Goal: Task Accomplishment & Management: Manage account settings

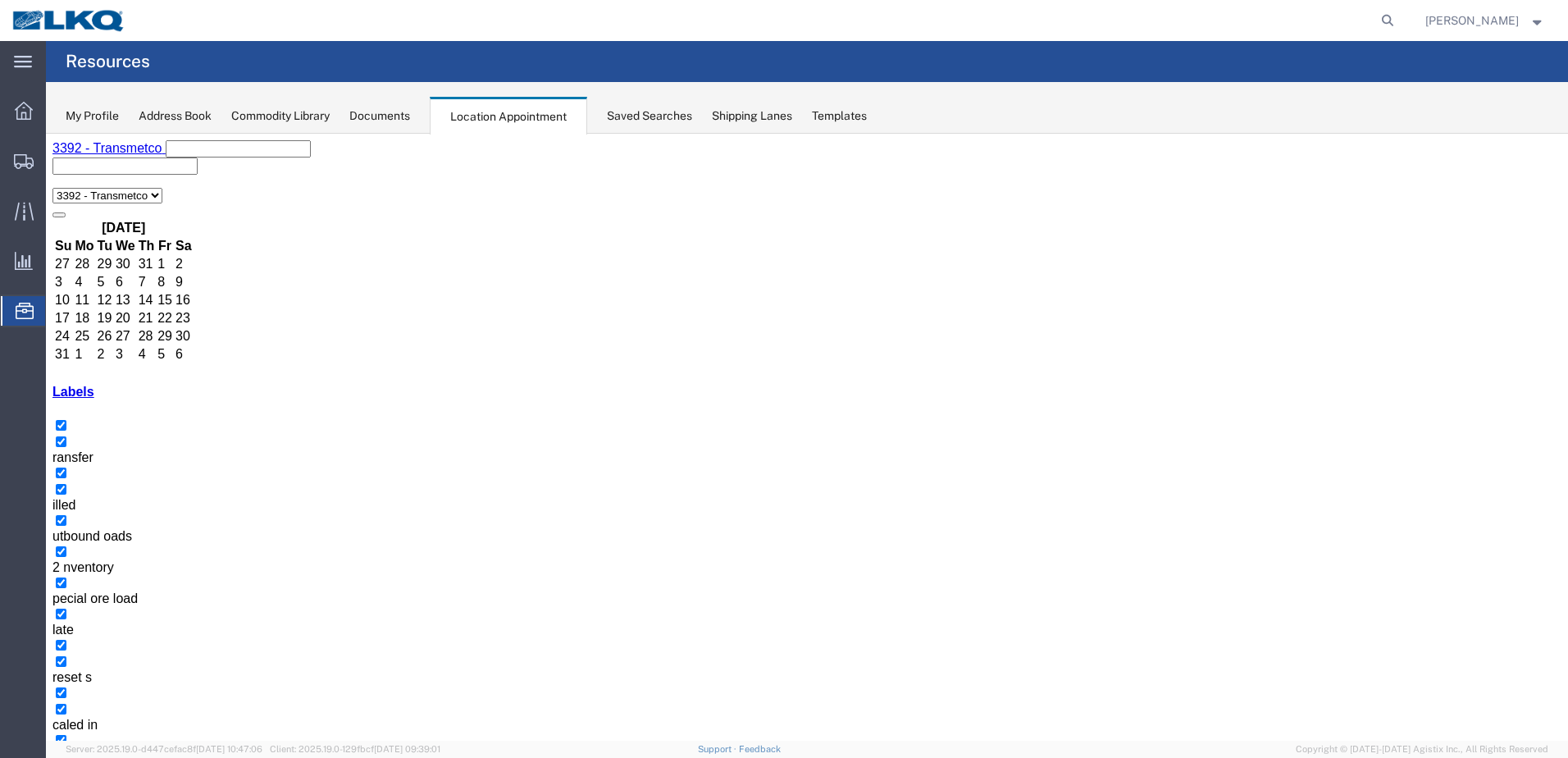
select select "1"
select select "23"
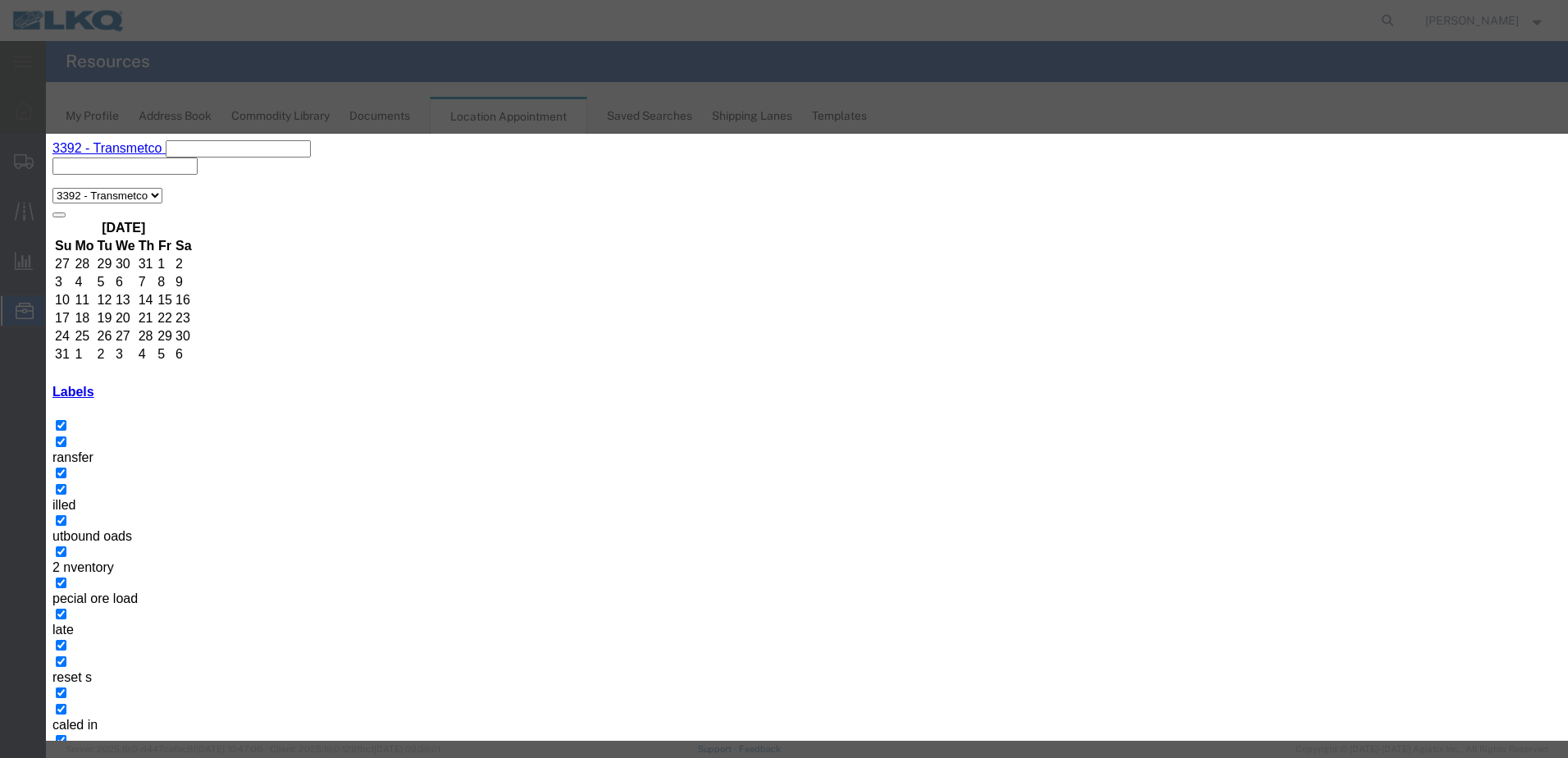
type input "de"
select select "40"
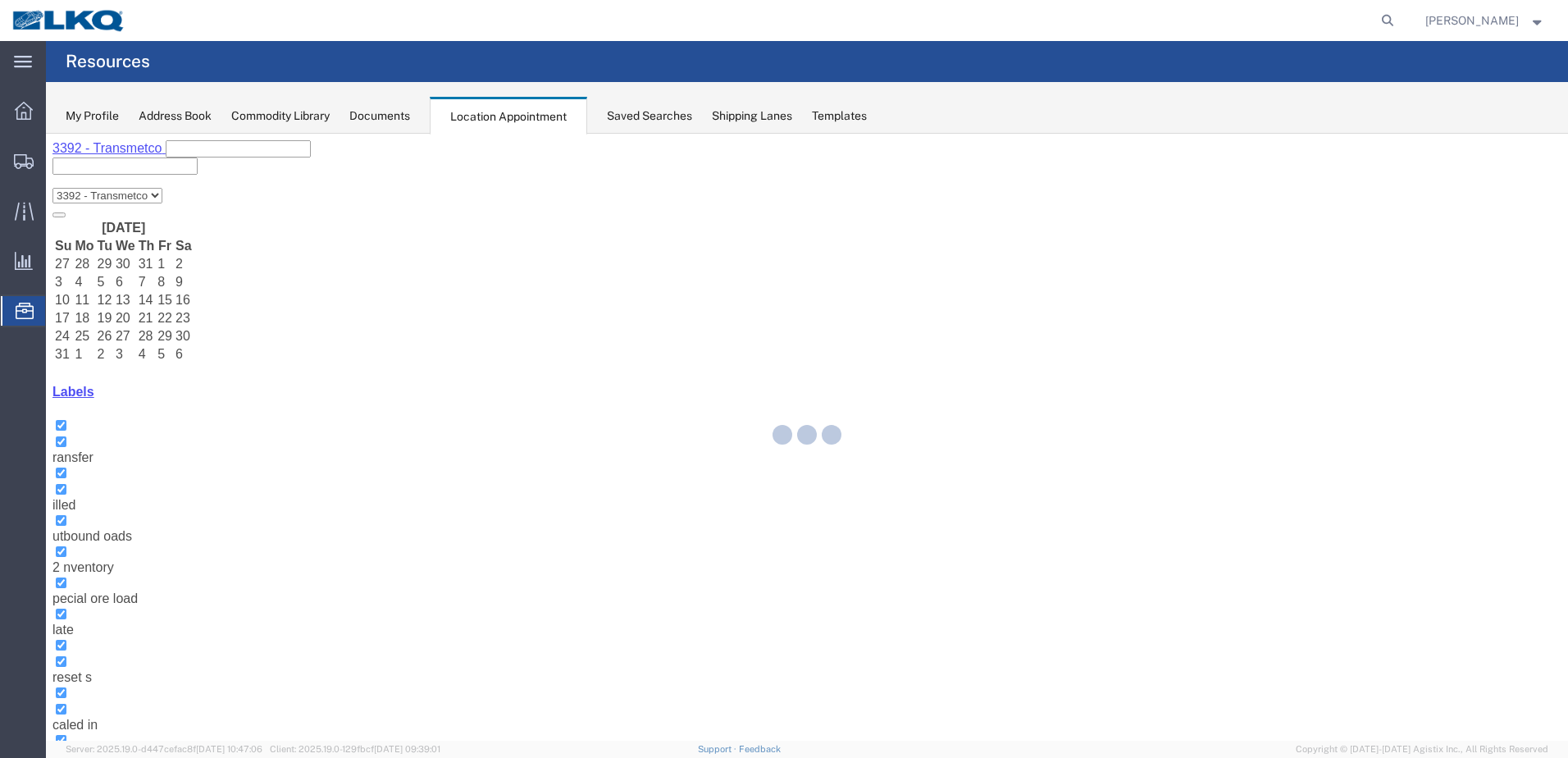
select select "1"
select select "22"
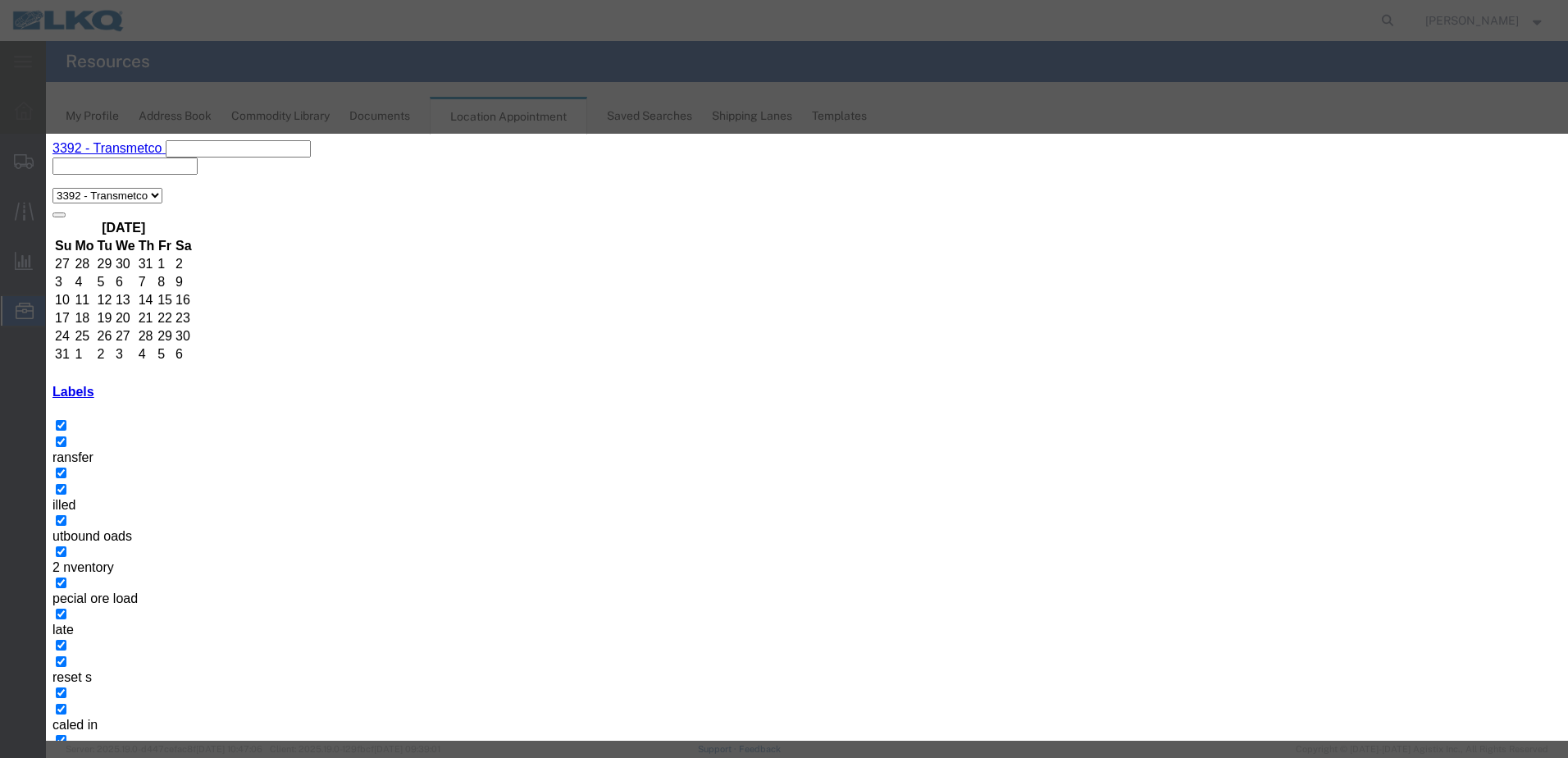
select select
type input "de"
select select "40"
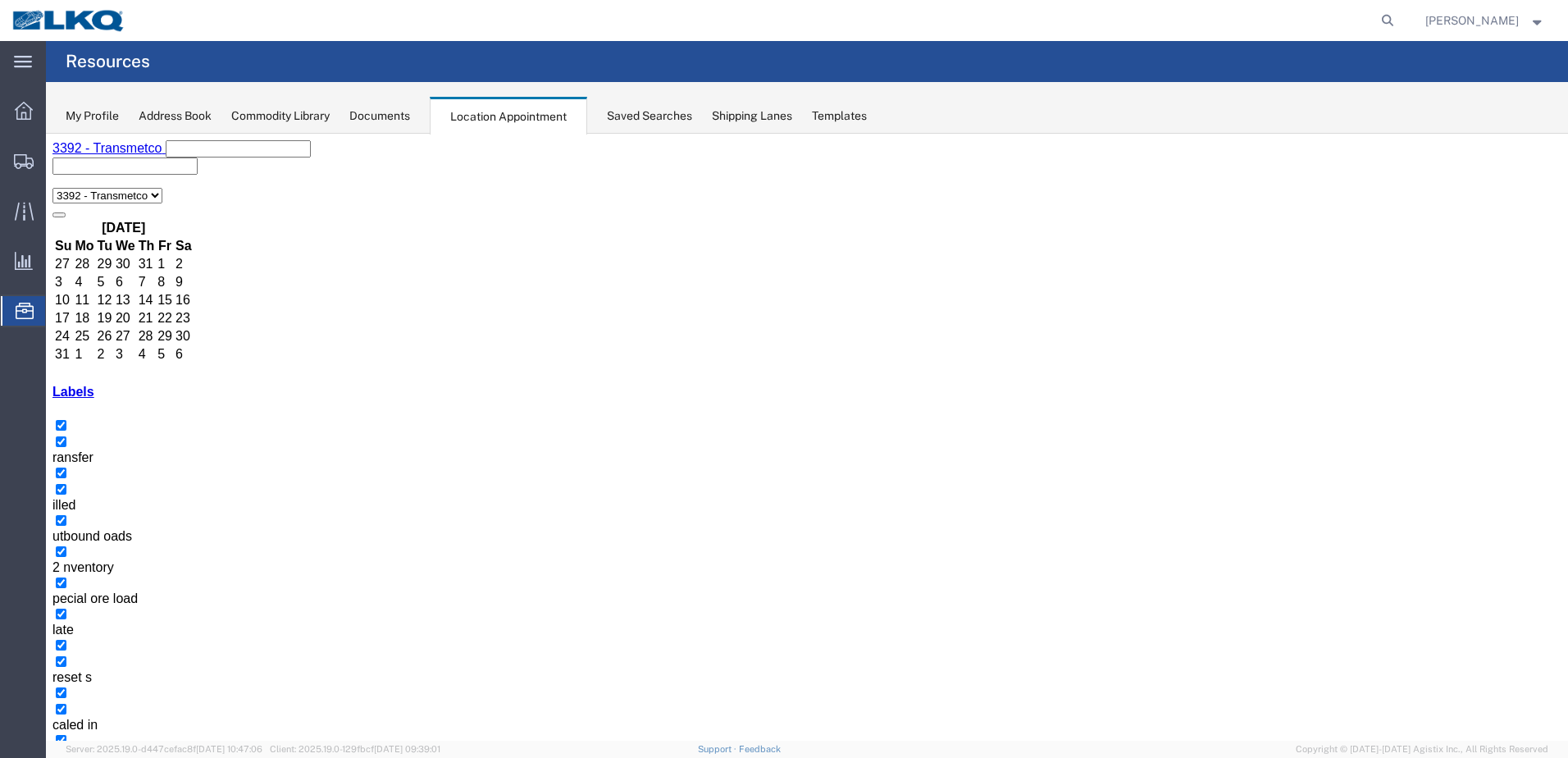
select select "1"
select select "23"
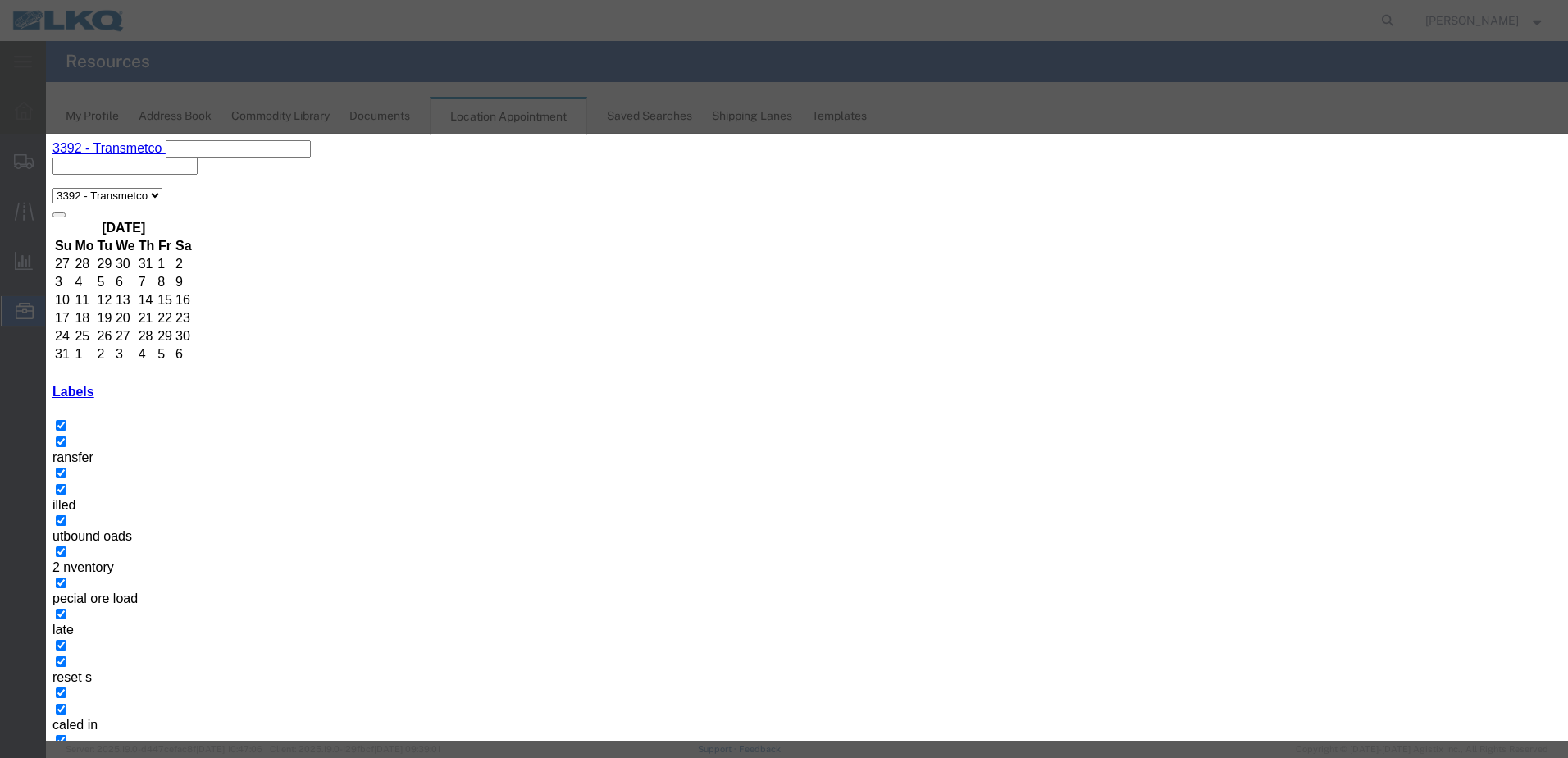
type input "de"
select select "40"
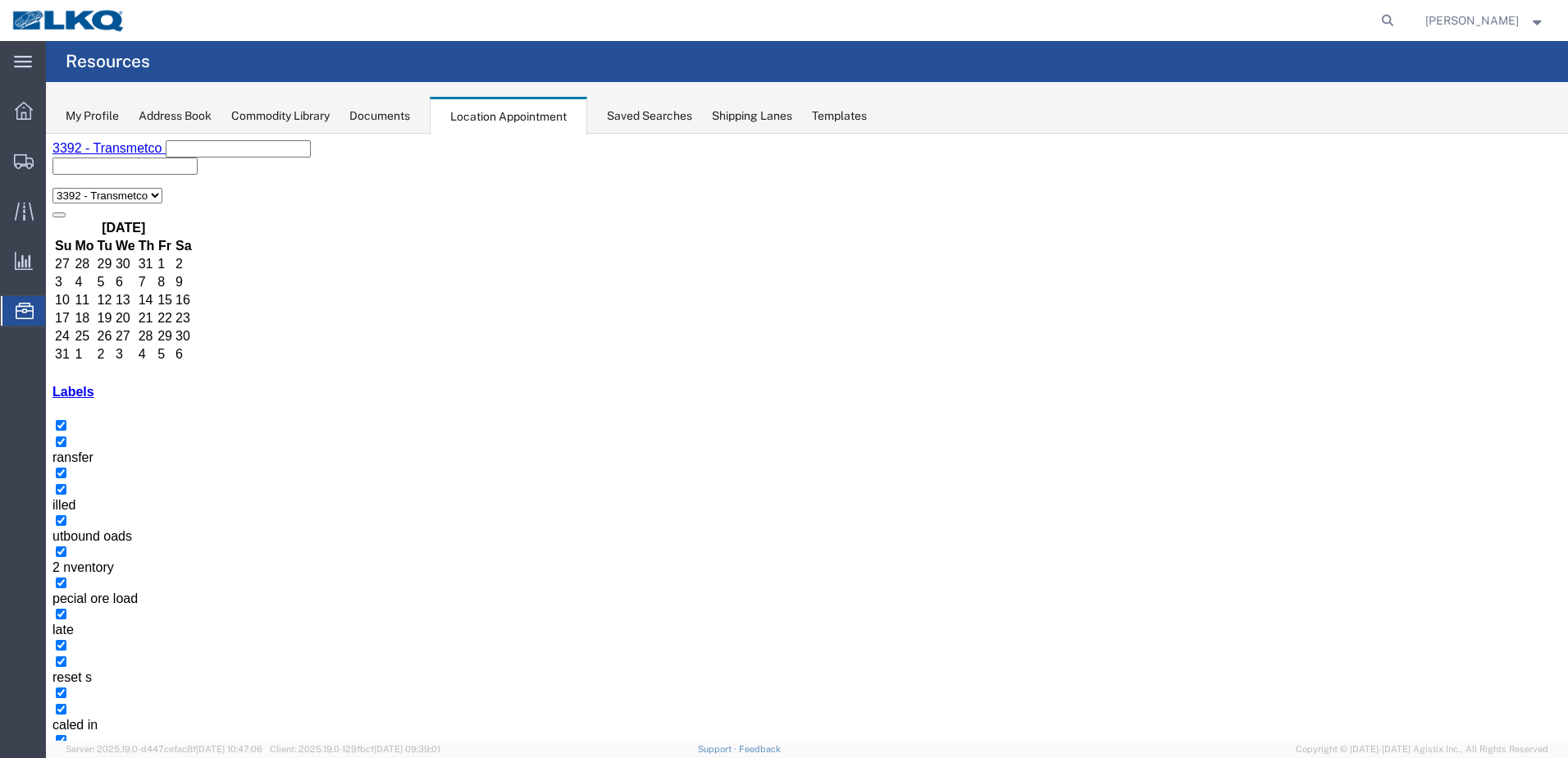
select select "1"
select select "22"
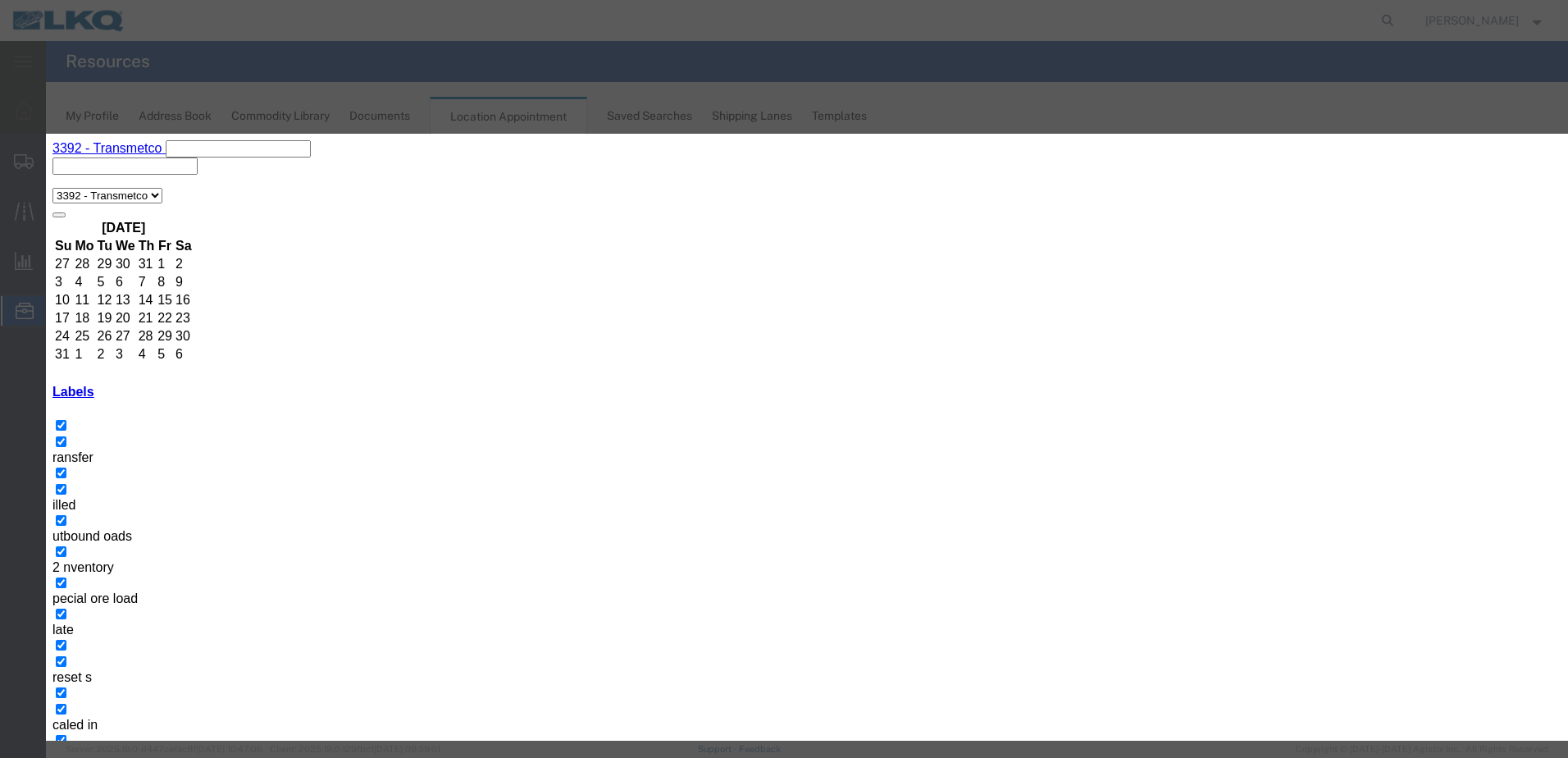
select select
type input "de"
select select "40"
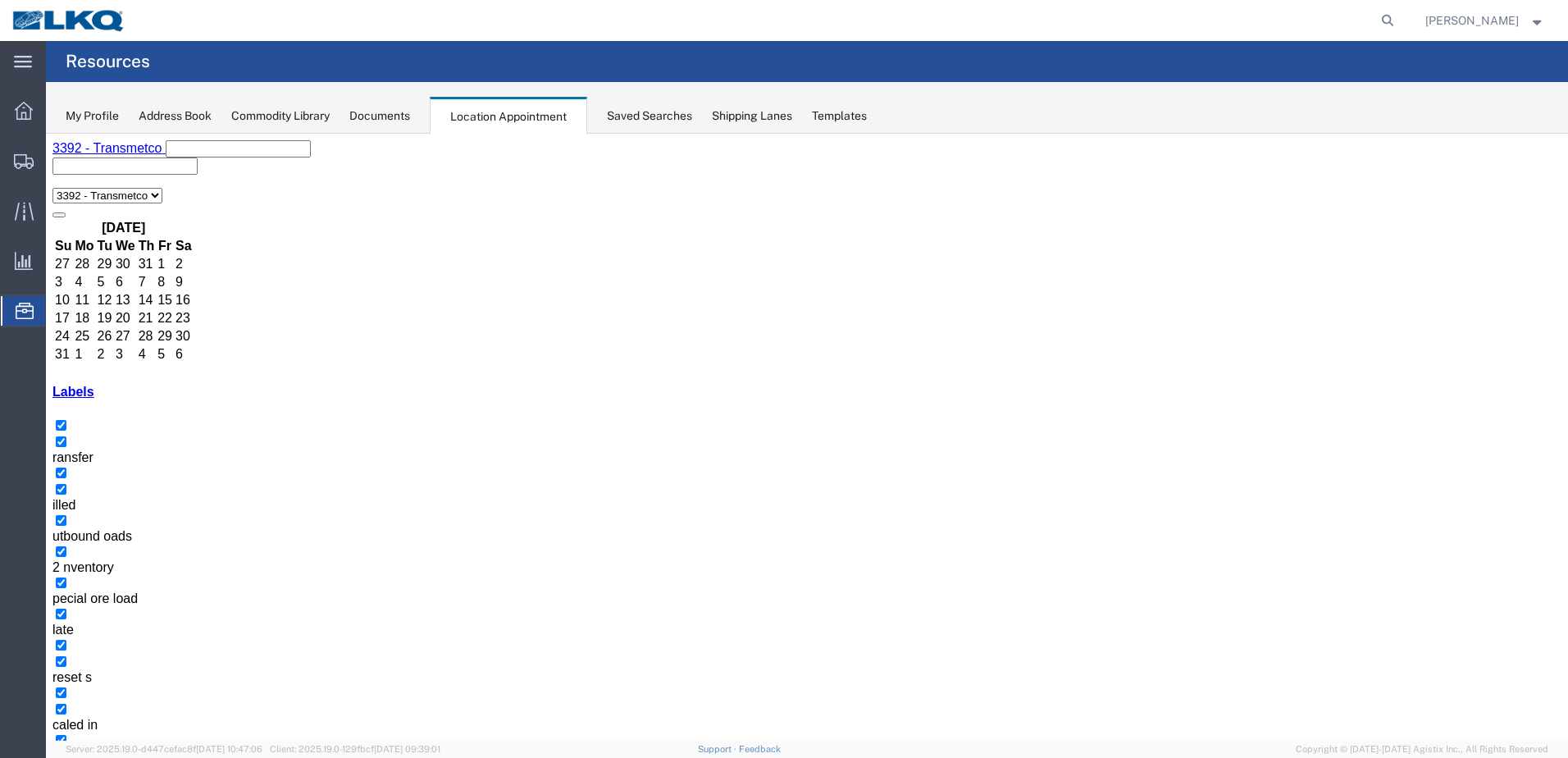
select select "100"
select select "1"
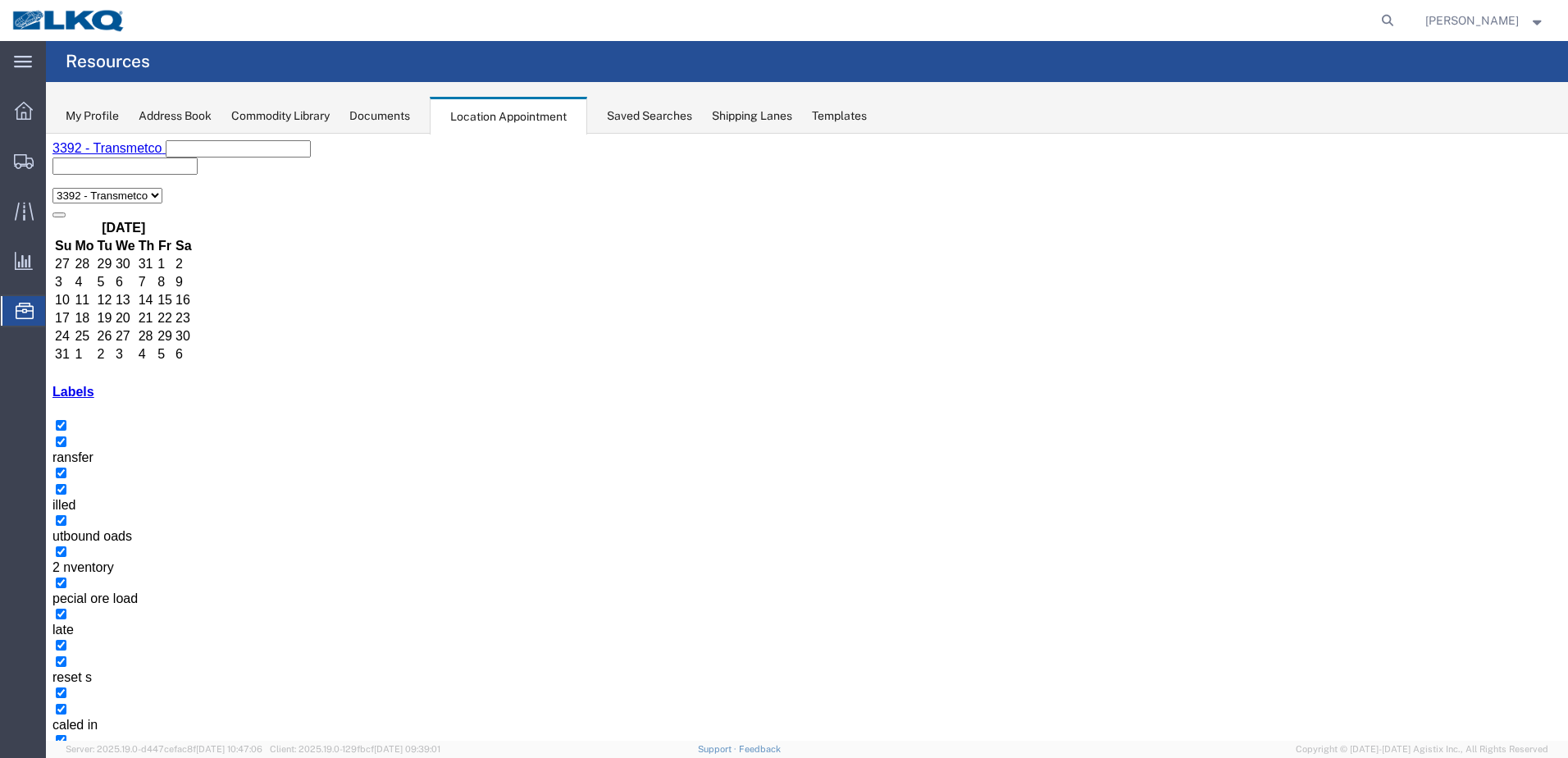
select select "22"
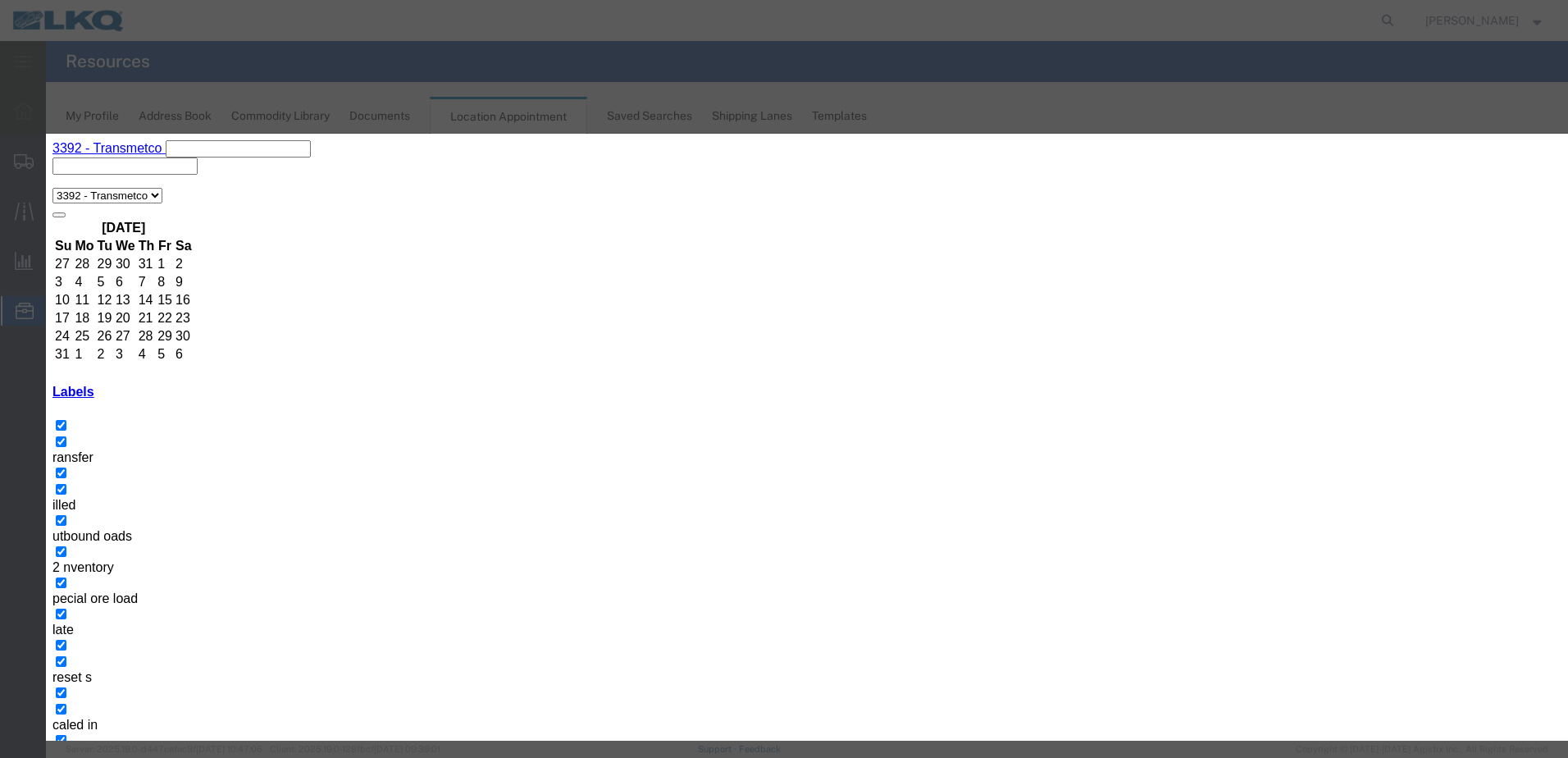
type input "de"
select select "40"
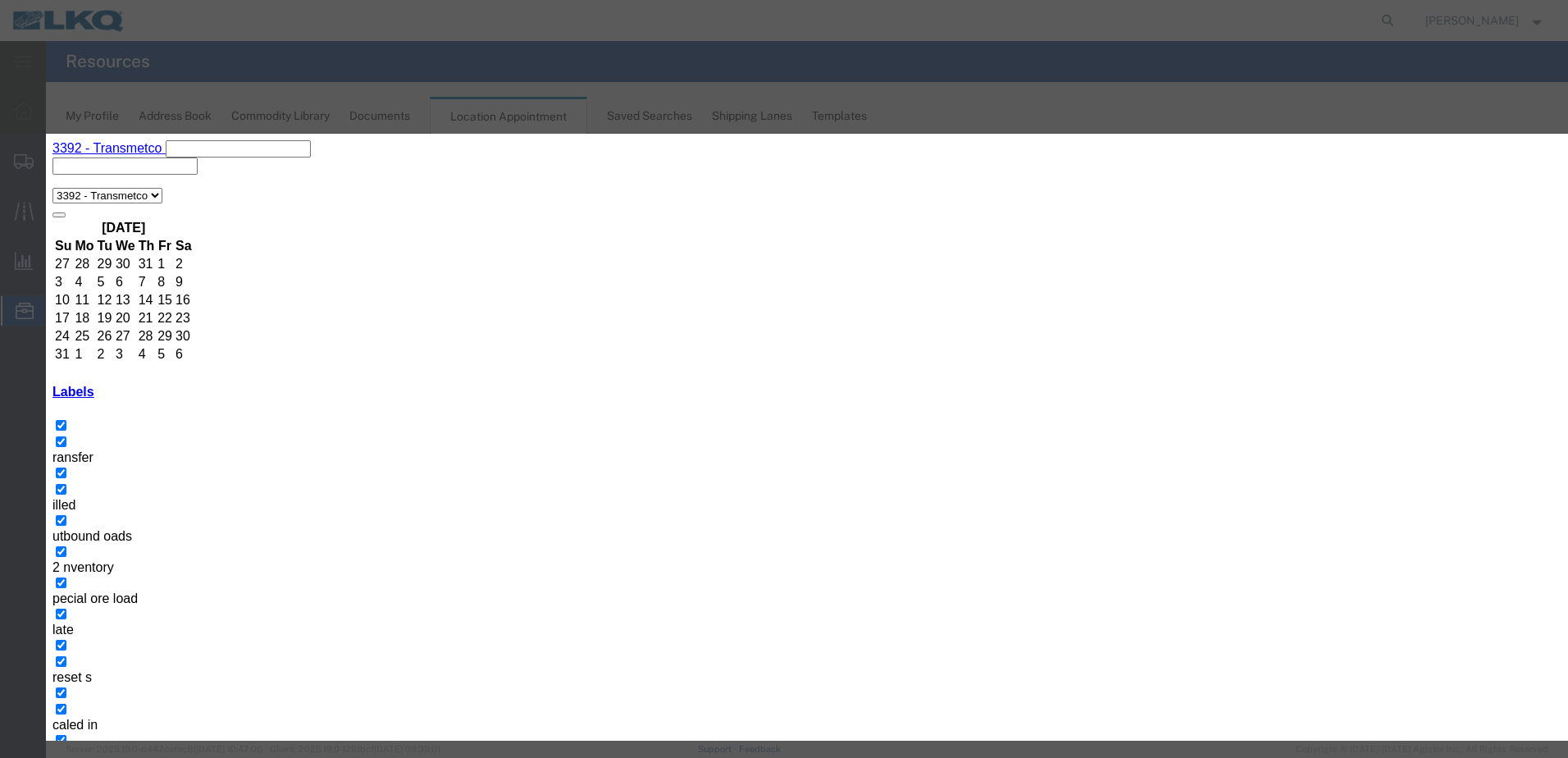
click at [46, 134] on div at bounding box center [46, 134] width 0 height 0
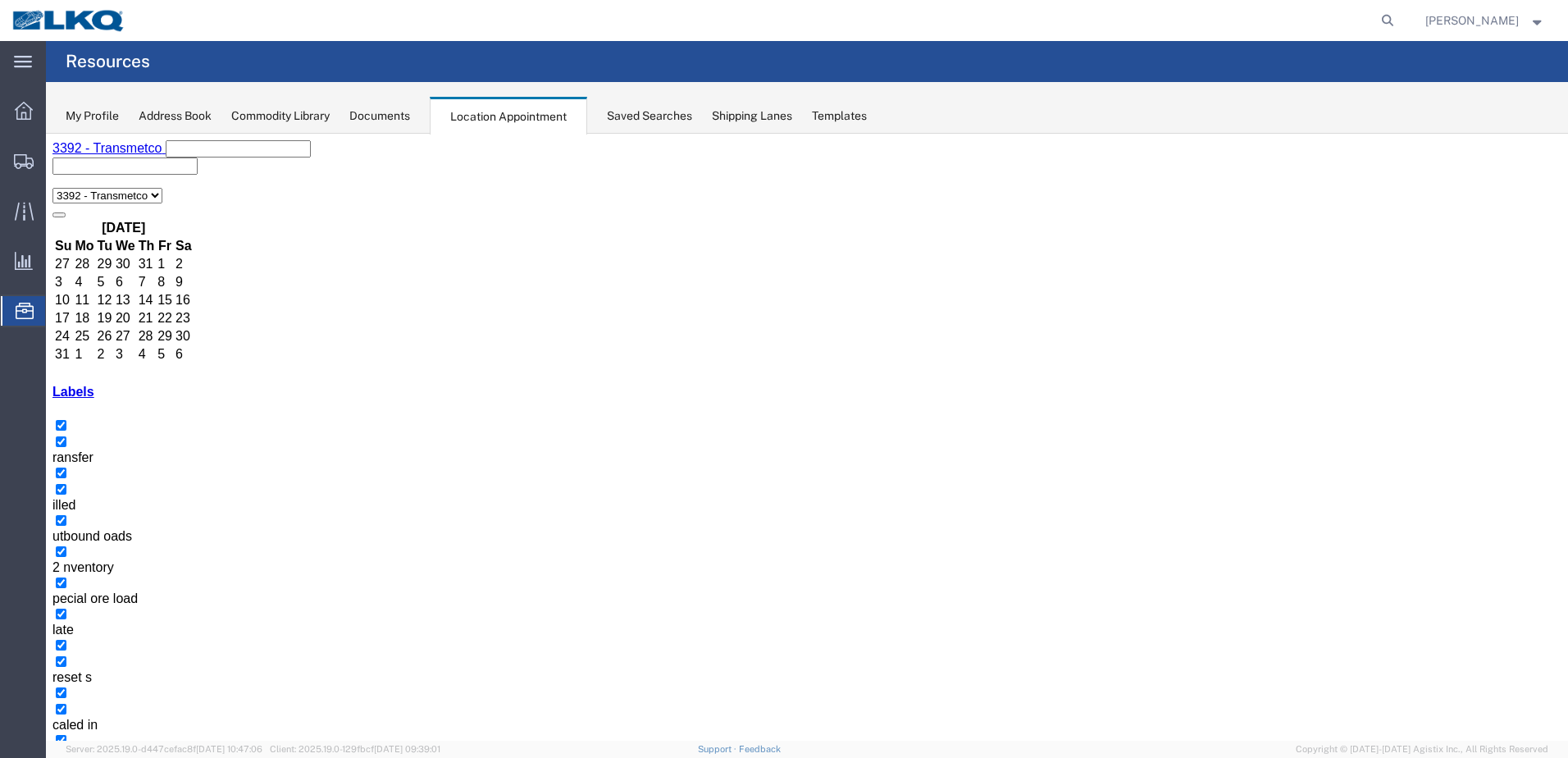
drag, startPoint x: 912, startPoint y: 632, endPoint x: 1140, endPoint y: 537, distance: 247.0
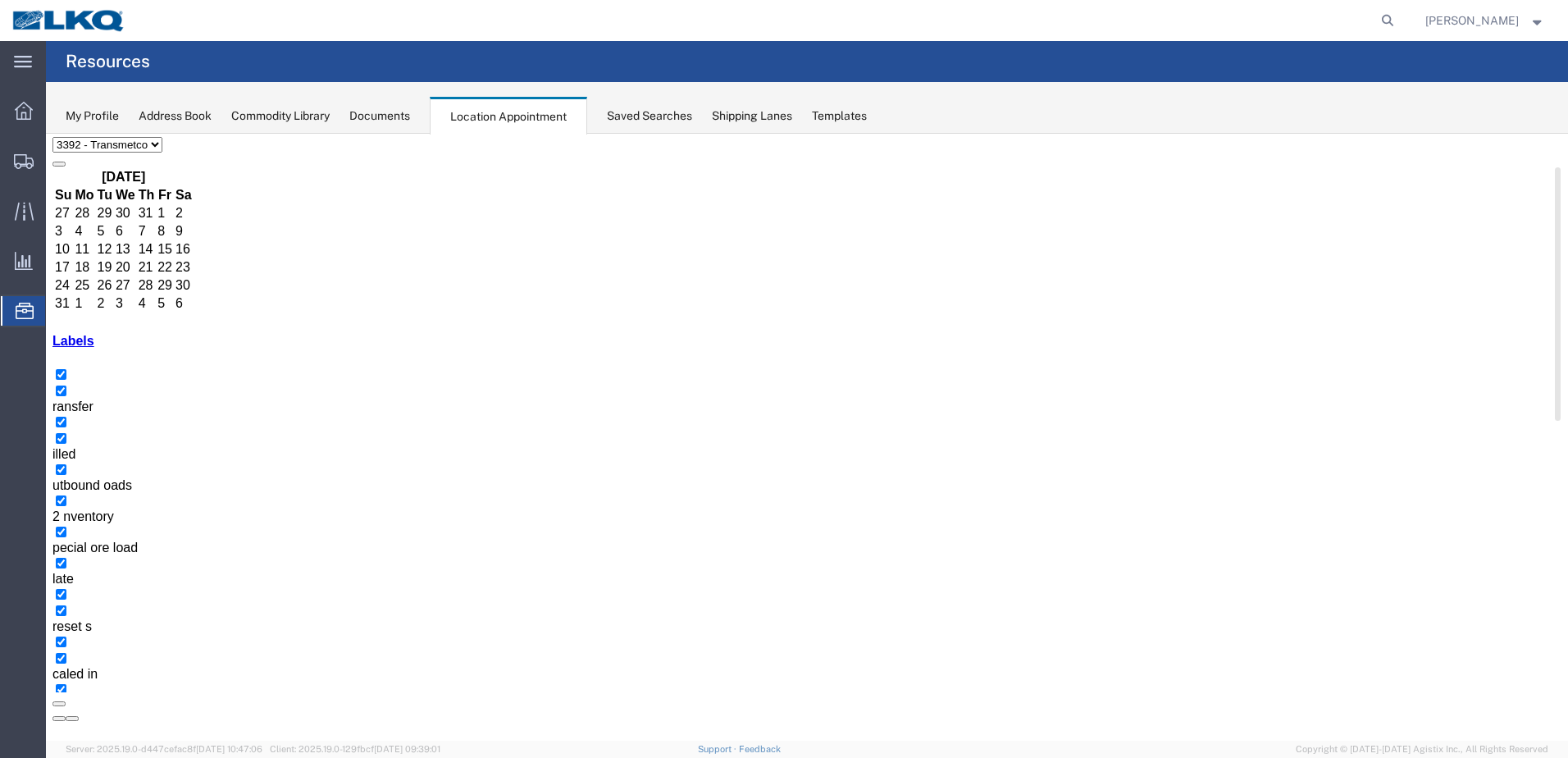
scroll to position [102, 0]
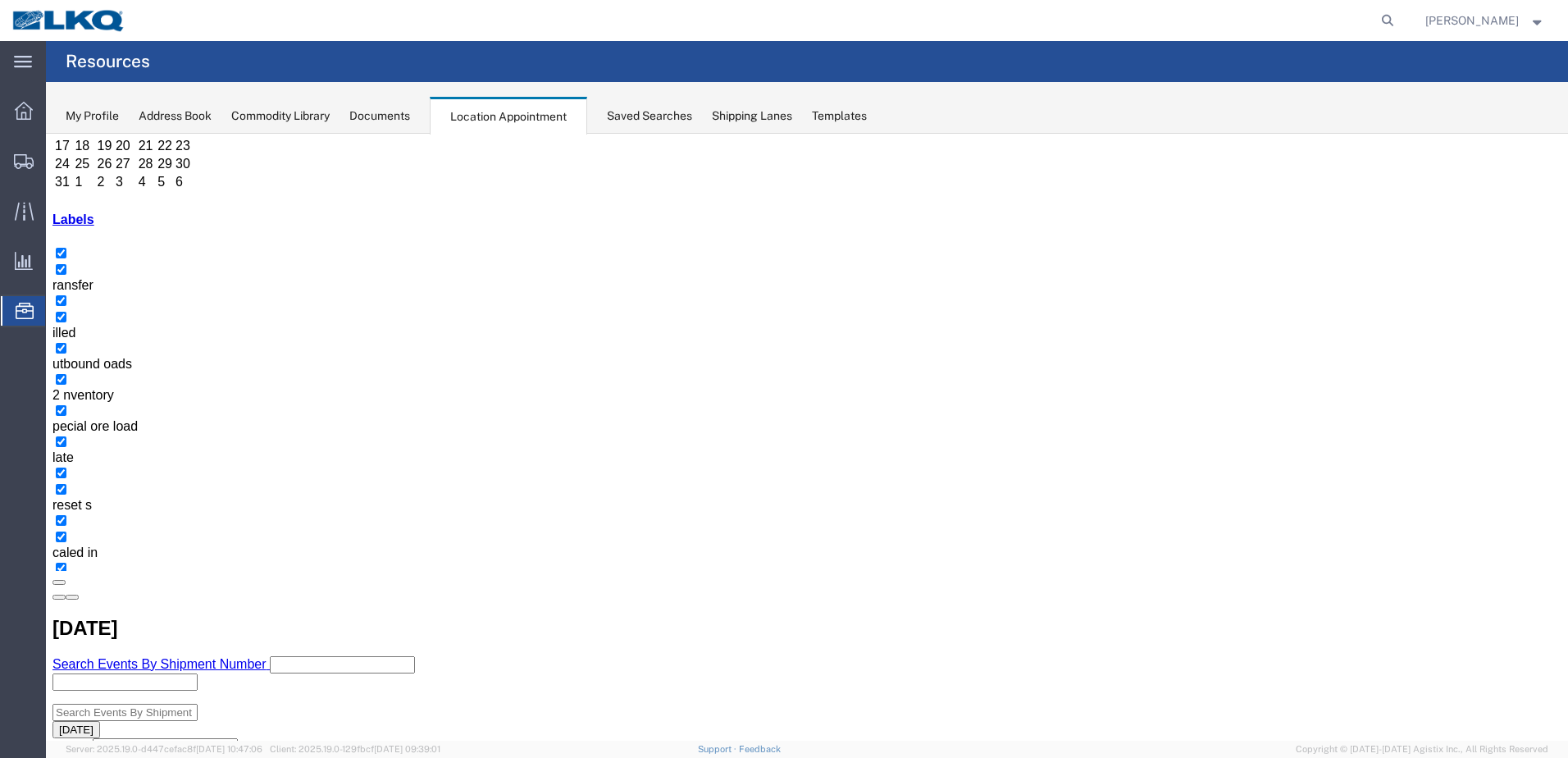
scroll to position [231, 0]
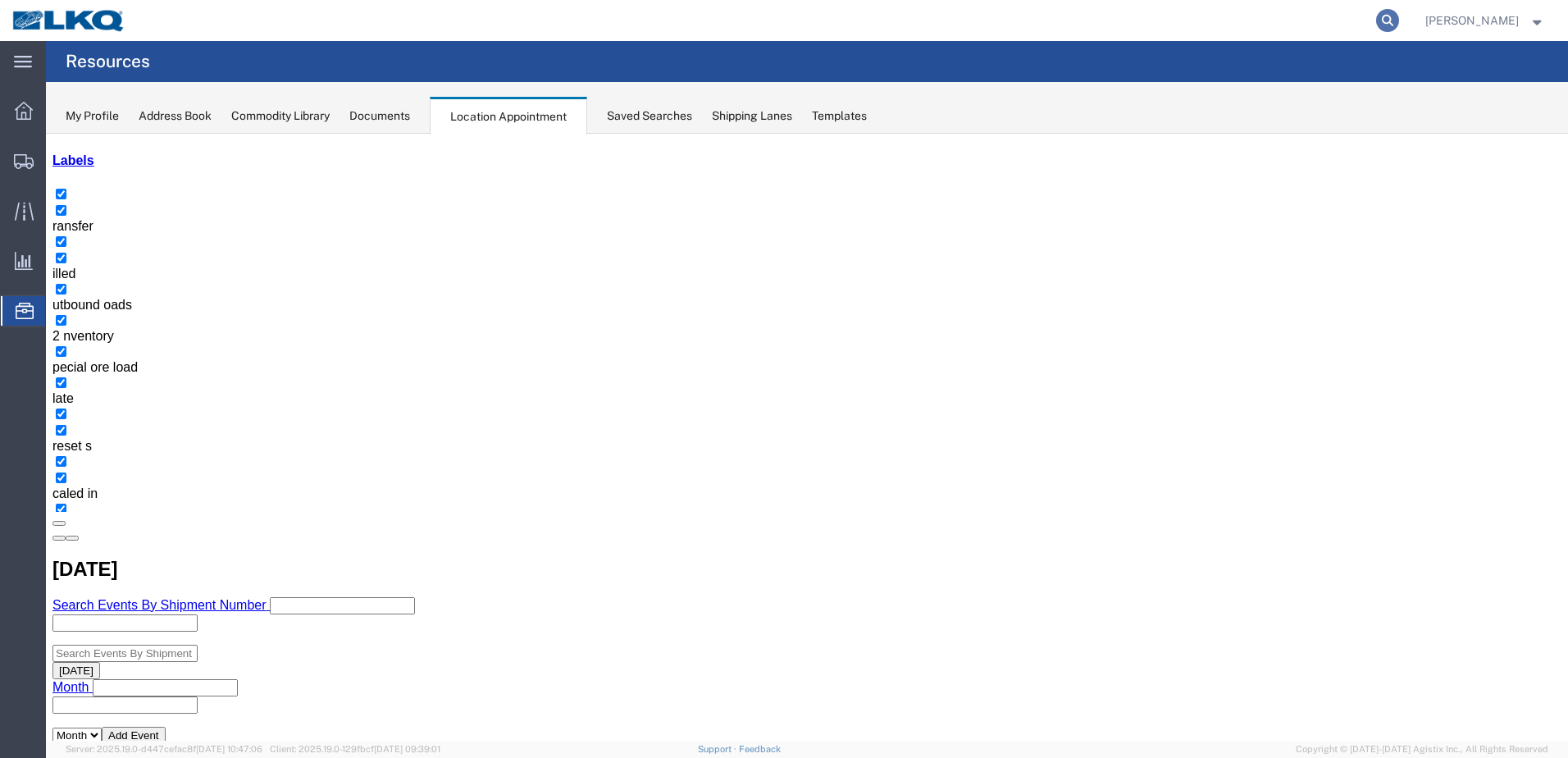
click at [1399, 20] on icon at bounding box center [1387, 20] width 23 height 23
click at [1249, 27] on input "search" at bounding box center [1126, 20] width 498 height 40
type input "56125994"
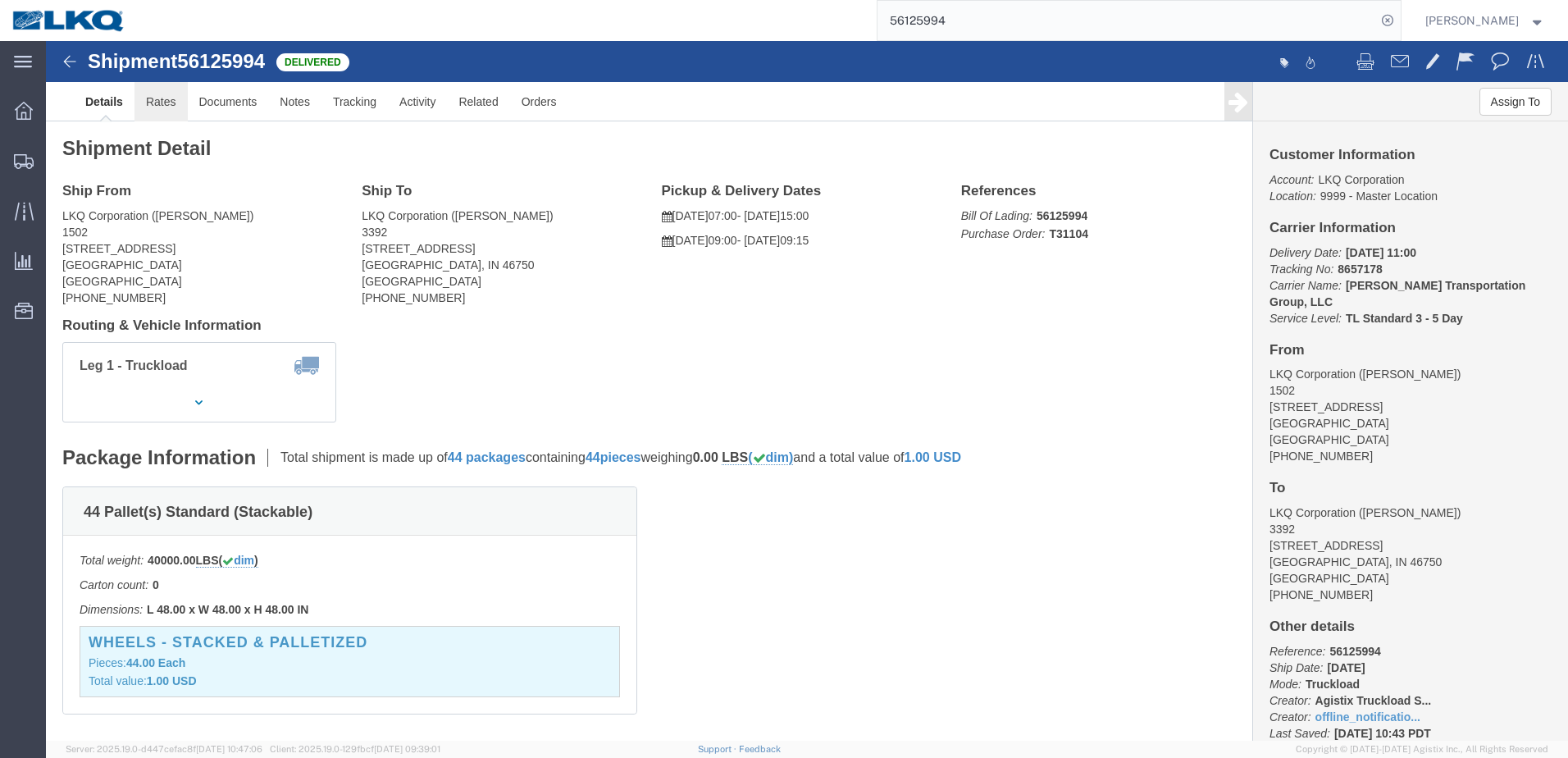
click link "Rates"
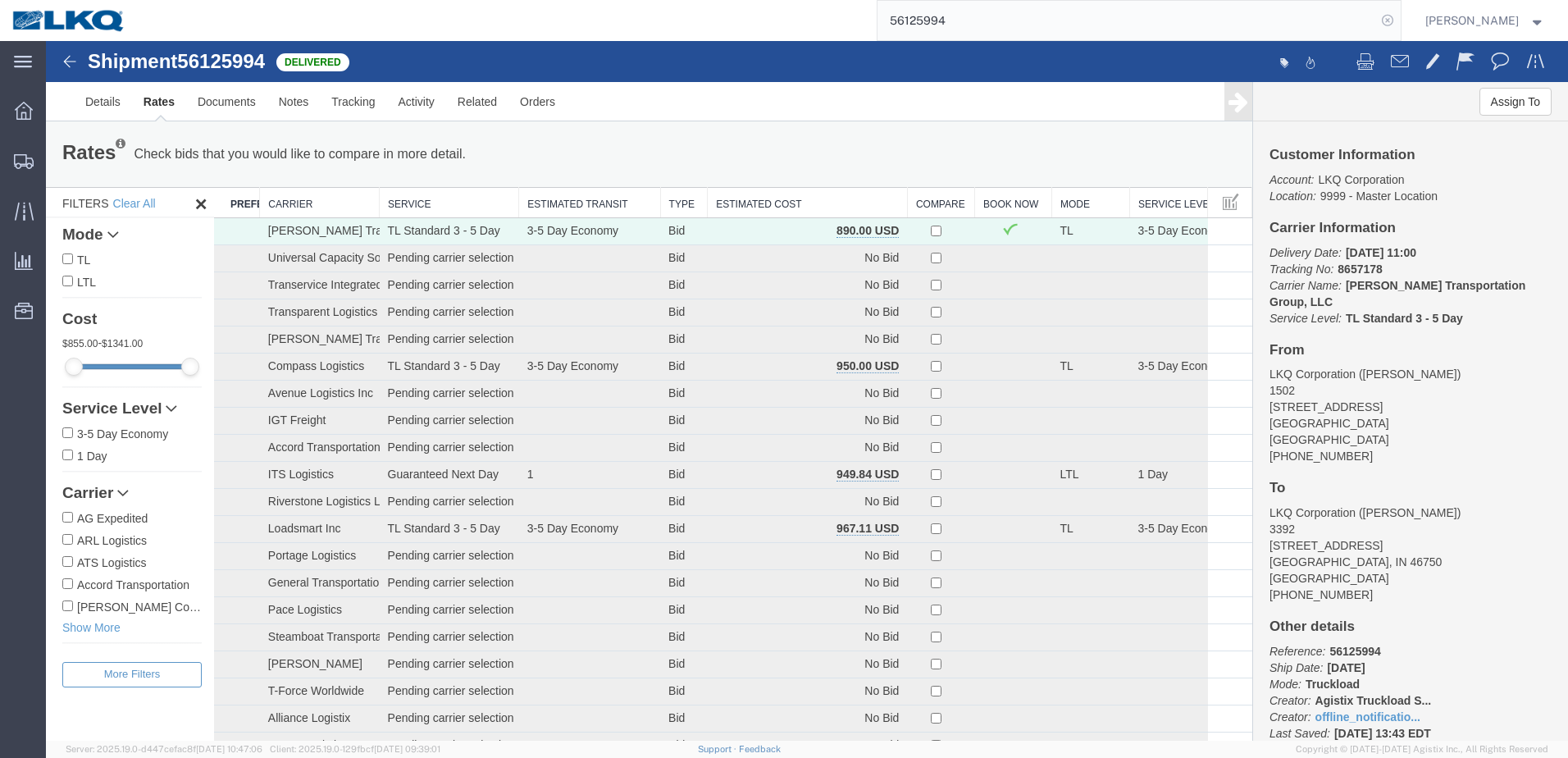
click at [1399, 14] on icon at bounding box center [1387, 20] width 23 height 23
click at [0, 0] on span "Location Appointment" at bounding box center [0, 0] width 0 height 0
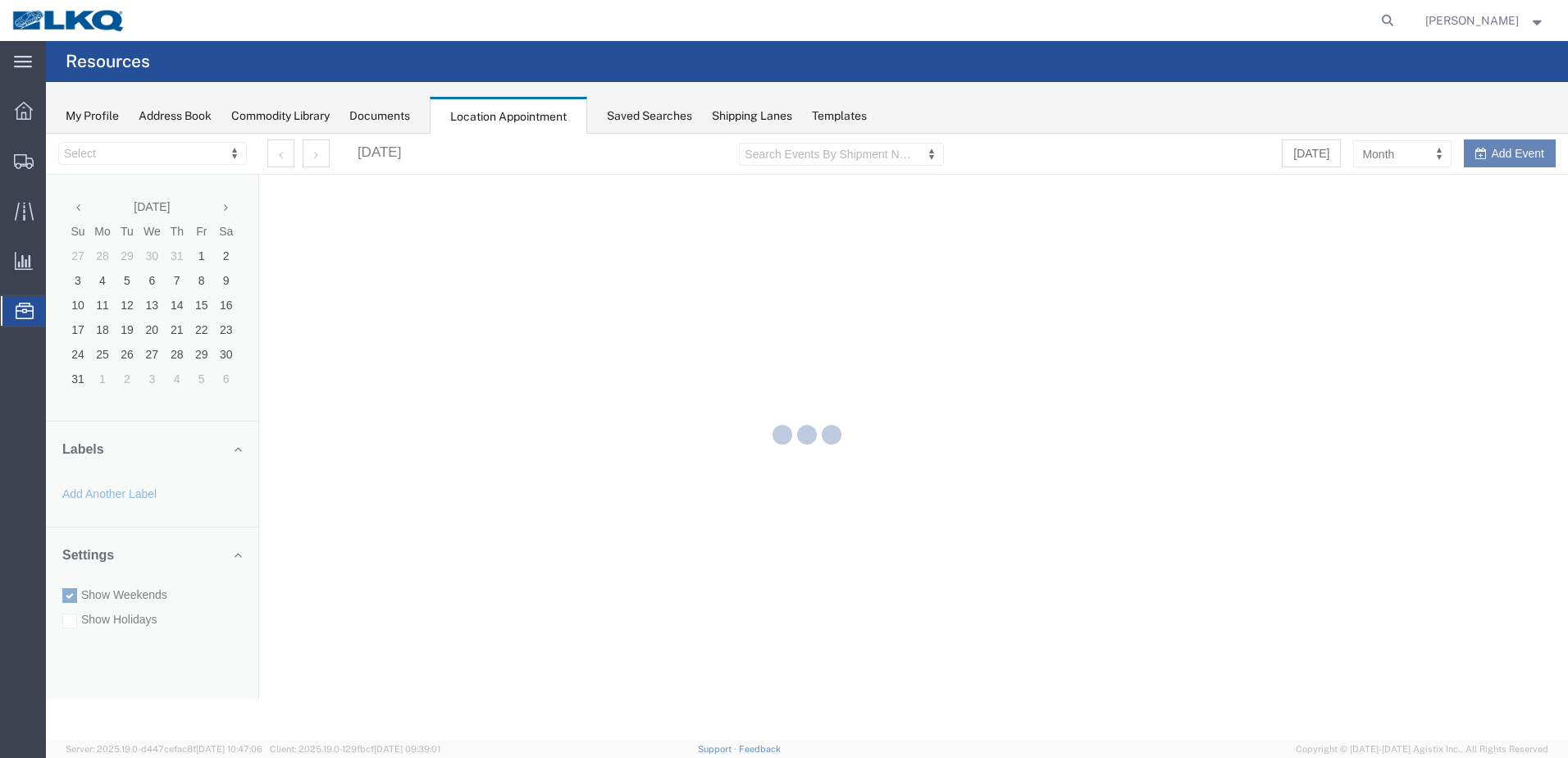
select select "28018"
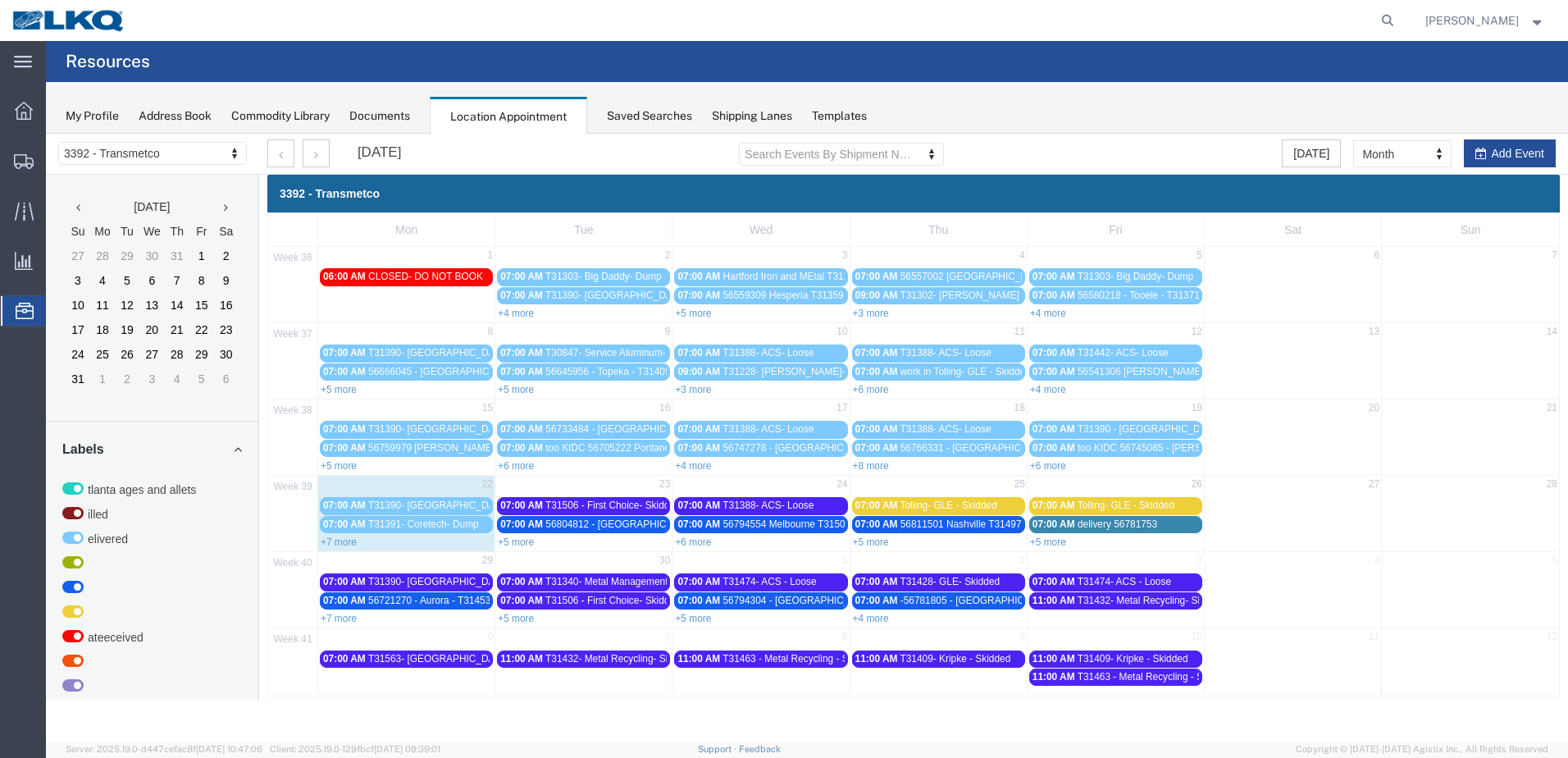
click at [337, 541] on link "+7 more" at bounding box center [338, 542] width 36 height 12
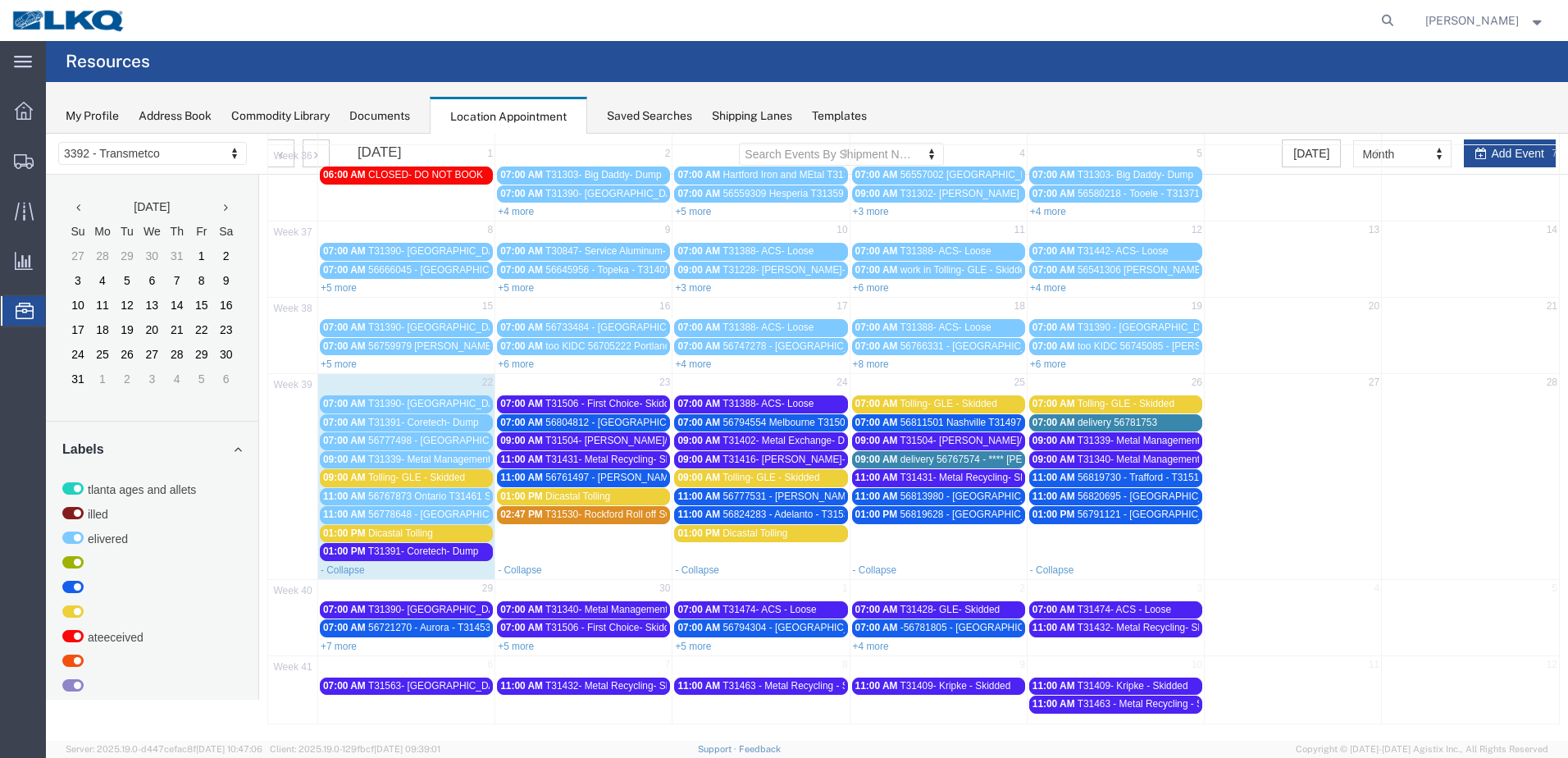
scroll to position [102, 0]
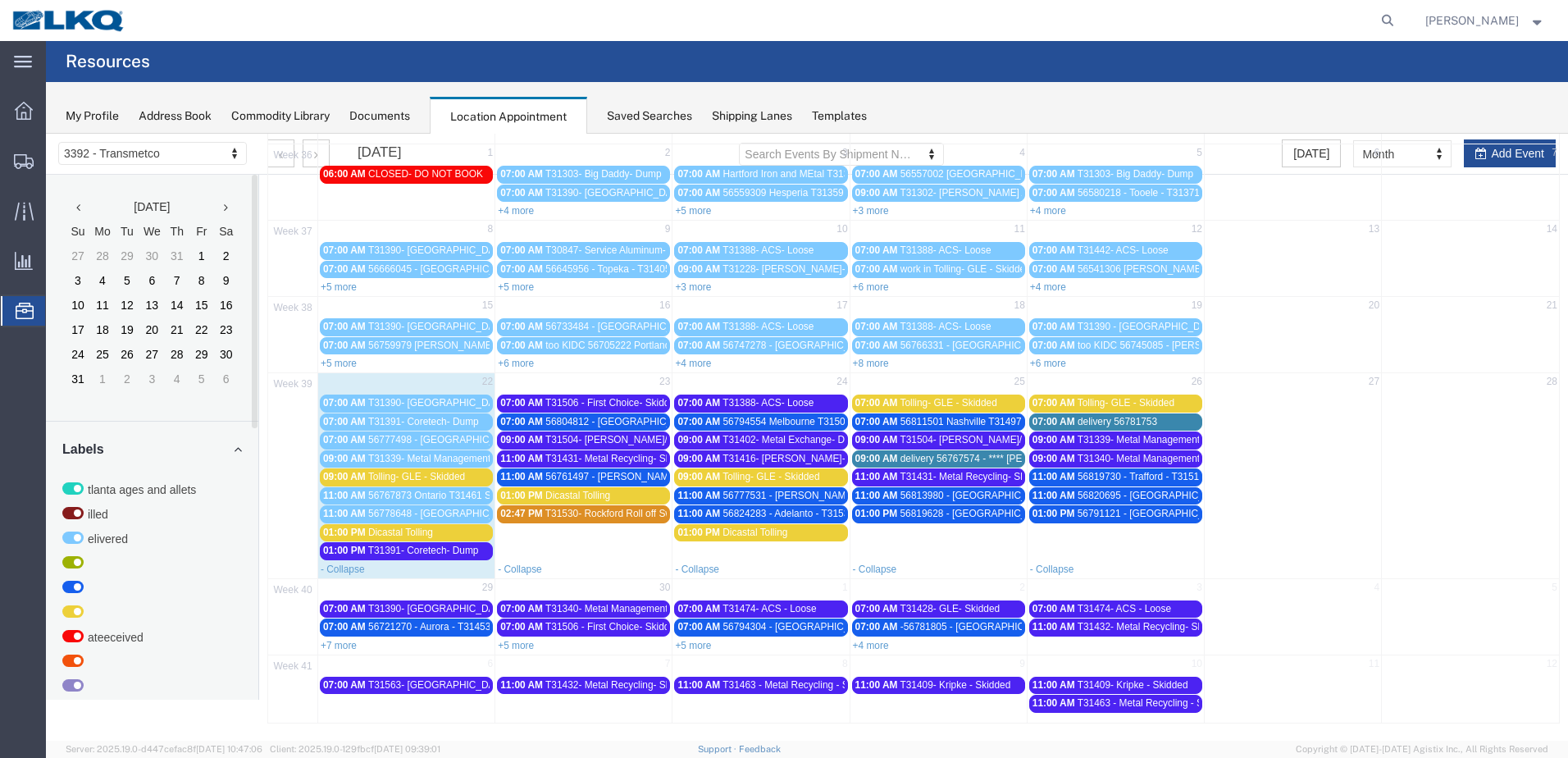
click at [397, 30] on div at bounding box center [769, 20] width 1263 height 41
click at [1384, 17] on icon at bounding box center [1387, 20] width 23 height 23
click at [1312, 25] on input "search" at bounding box center [1126, 20] width 498 height 40
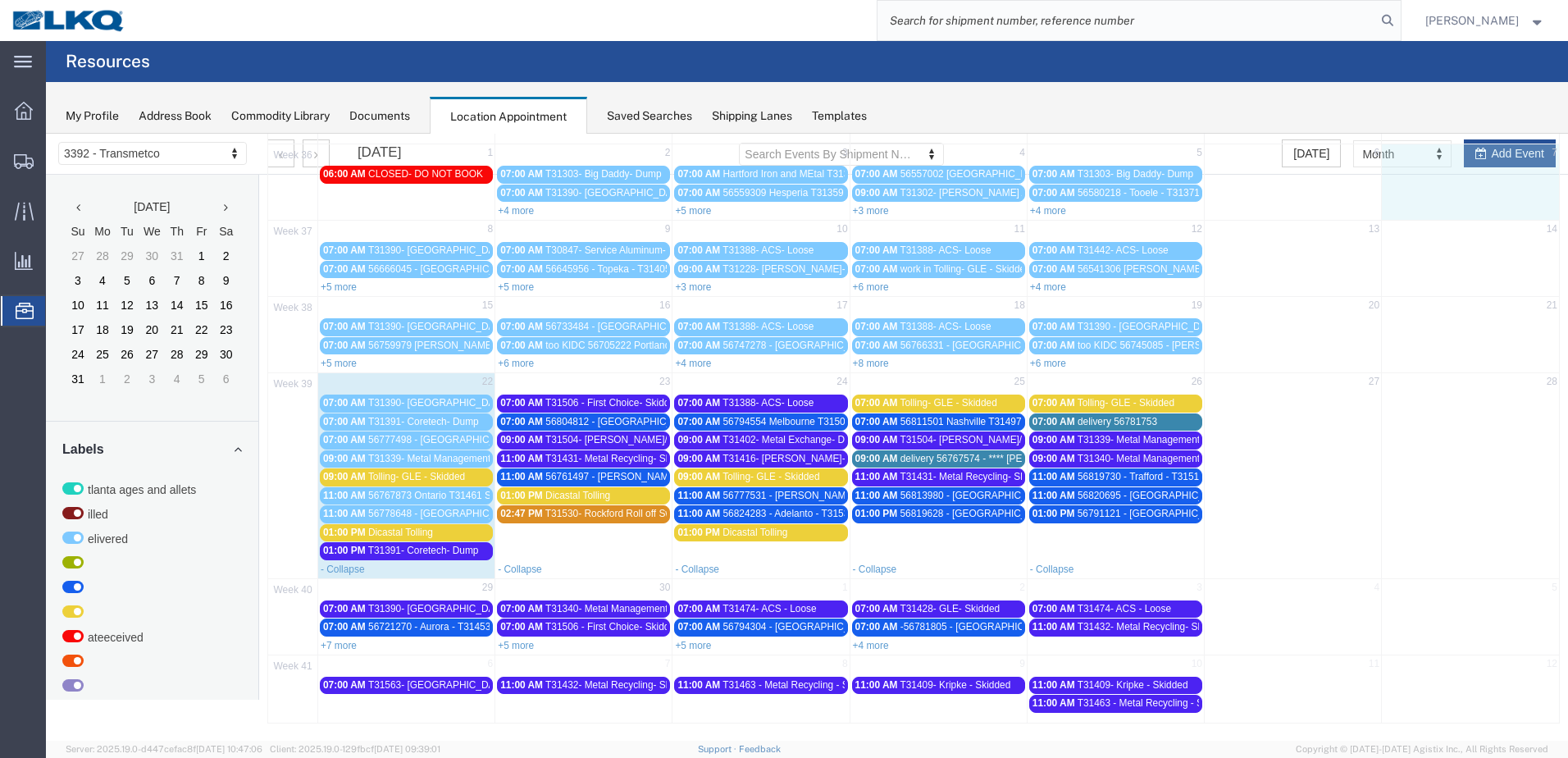
click at [1431, 149] on td "7" at bounding box center [1470, 154] width 177 height 19
select select "1"
select select
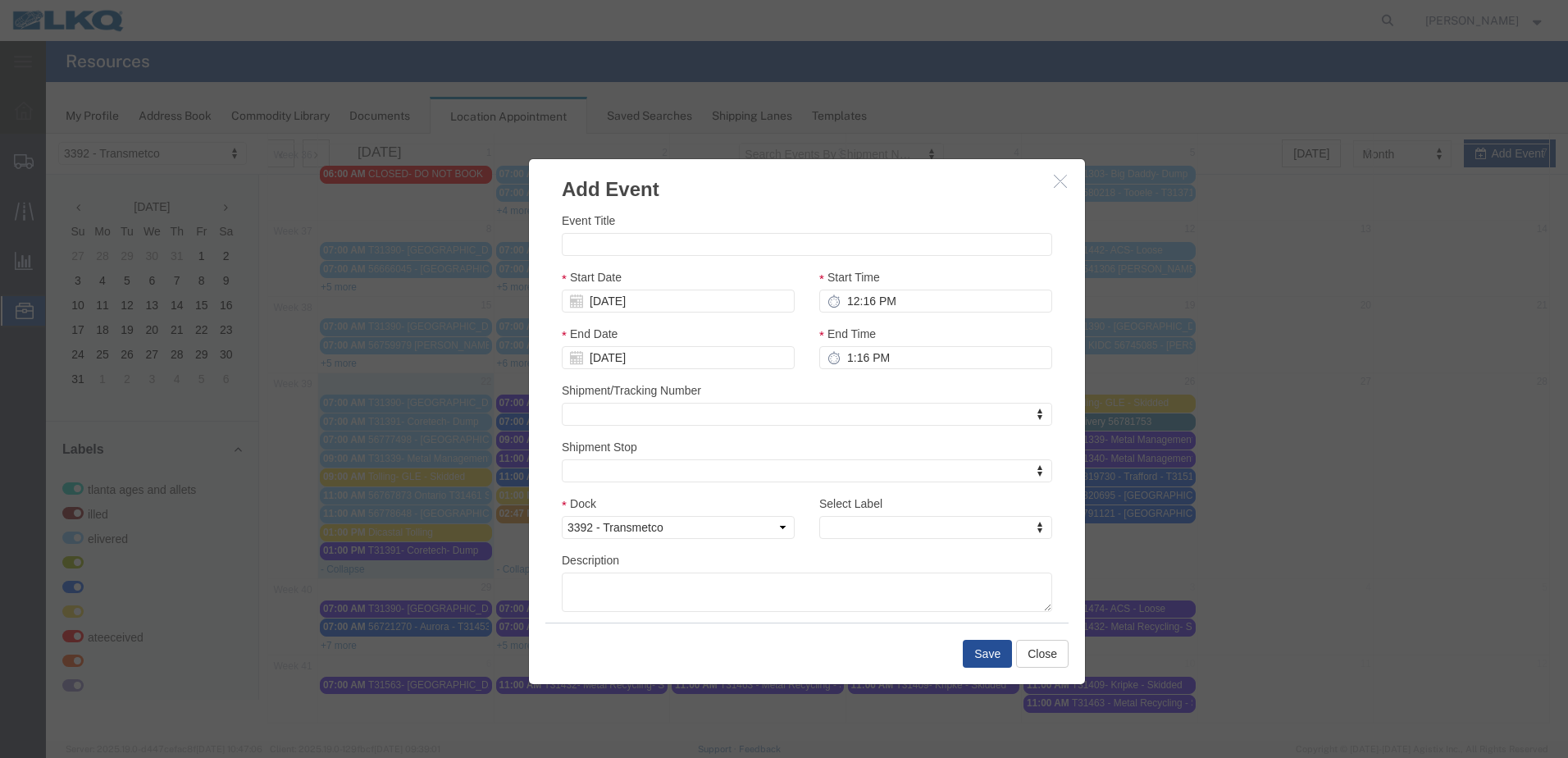
click at [1064, 189] on button "button" at bounding box center [1062, 182] width 20 height 20
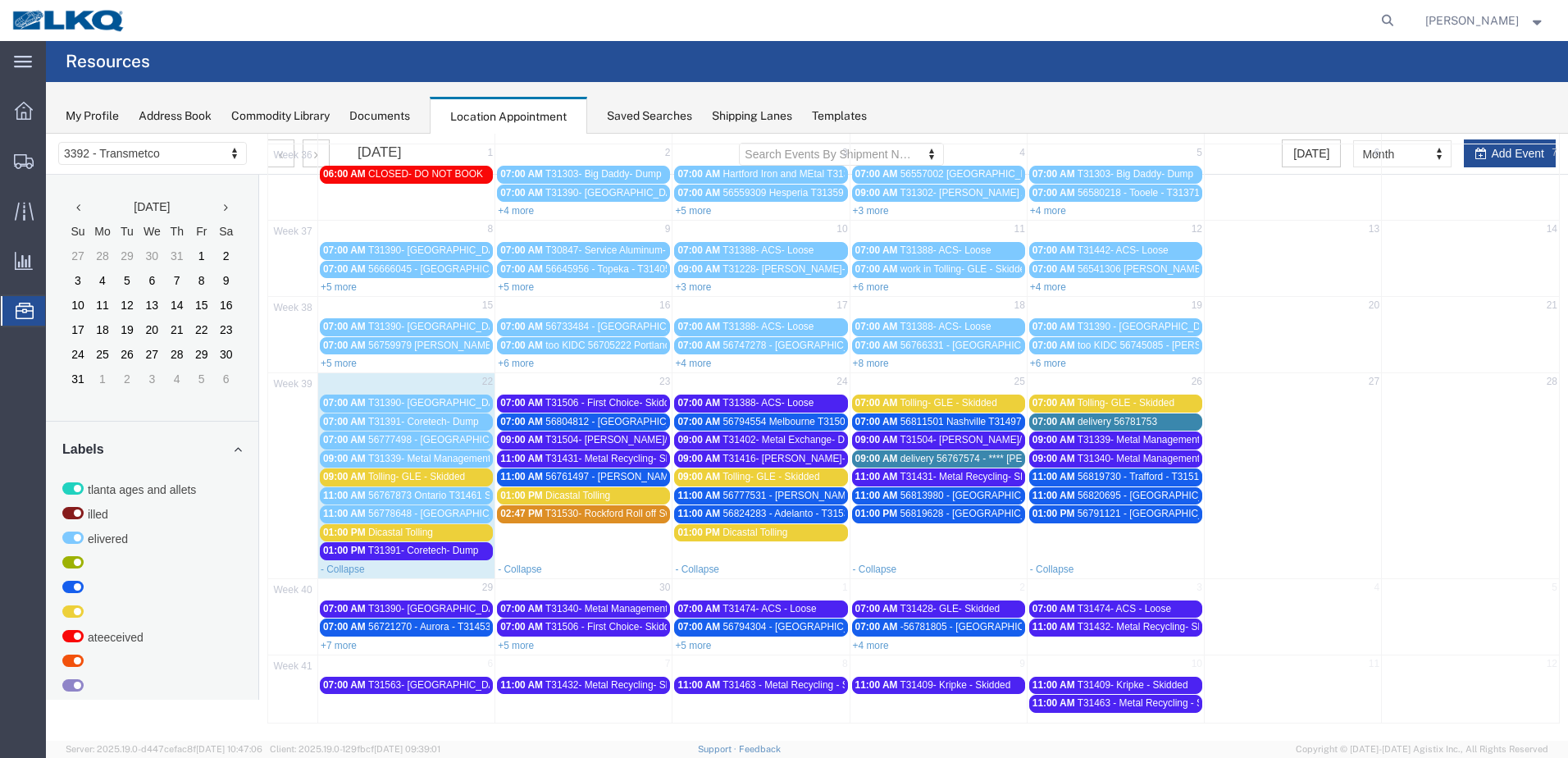
click at [1360, 160] on td "6" at bounding box center [1292, 154] width 177 height 19
select select "1"
select select
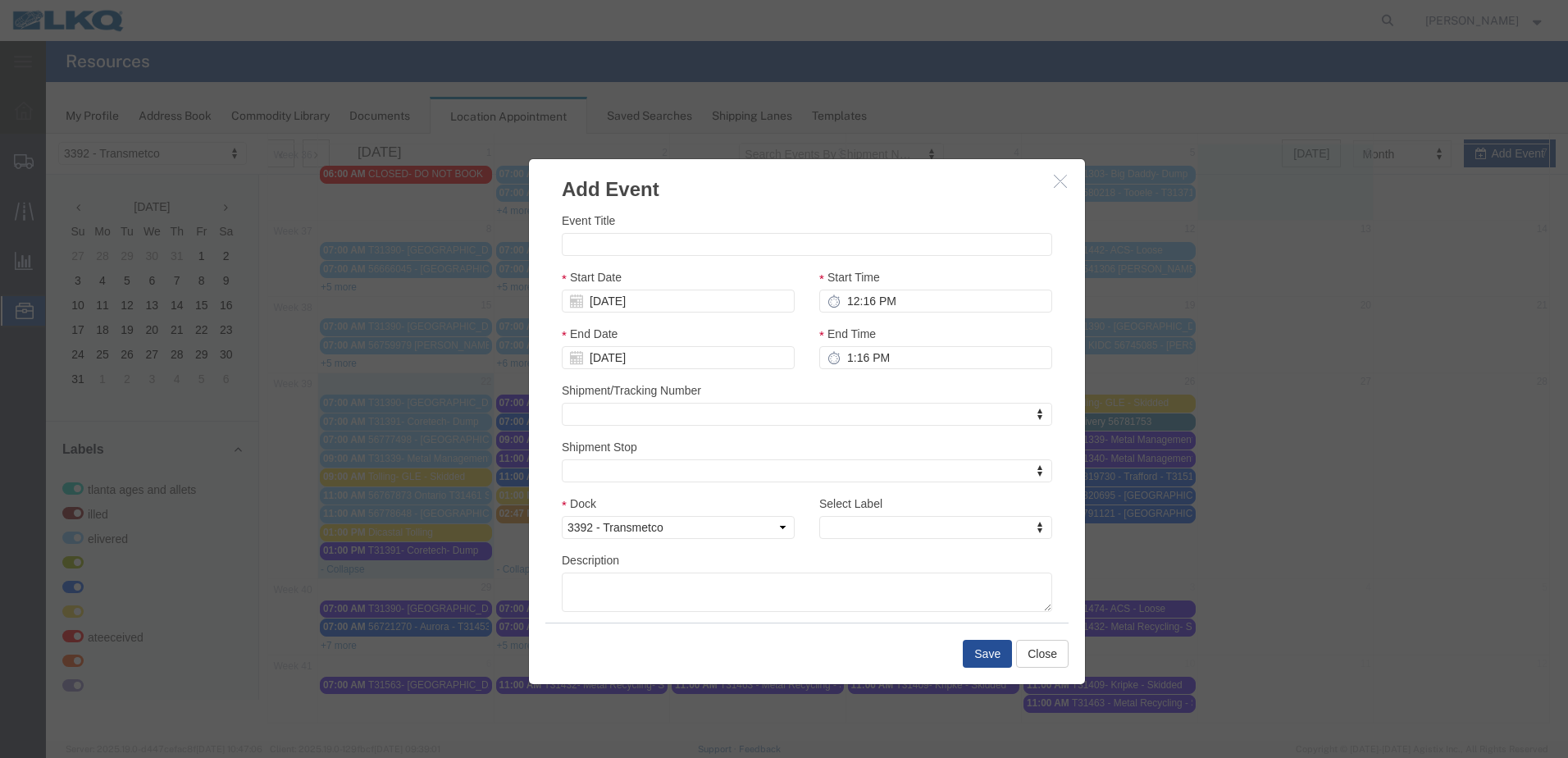
click at [1055, 182] on icon "button" at bounding box center [1061, 181] width 14 height 14
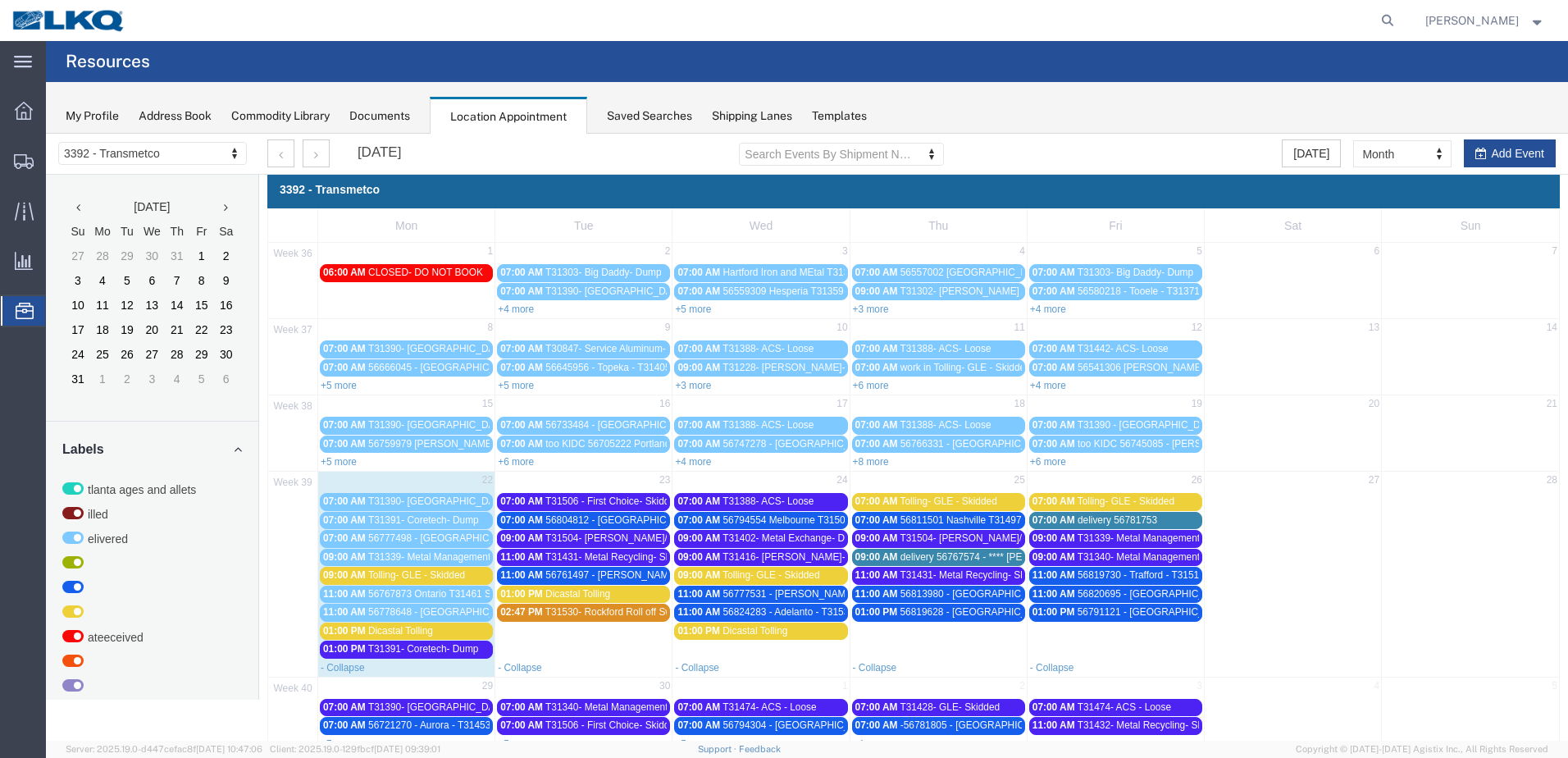
scroll to position [0, 0]
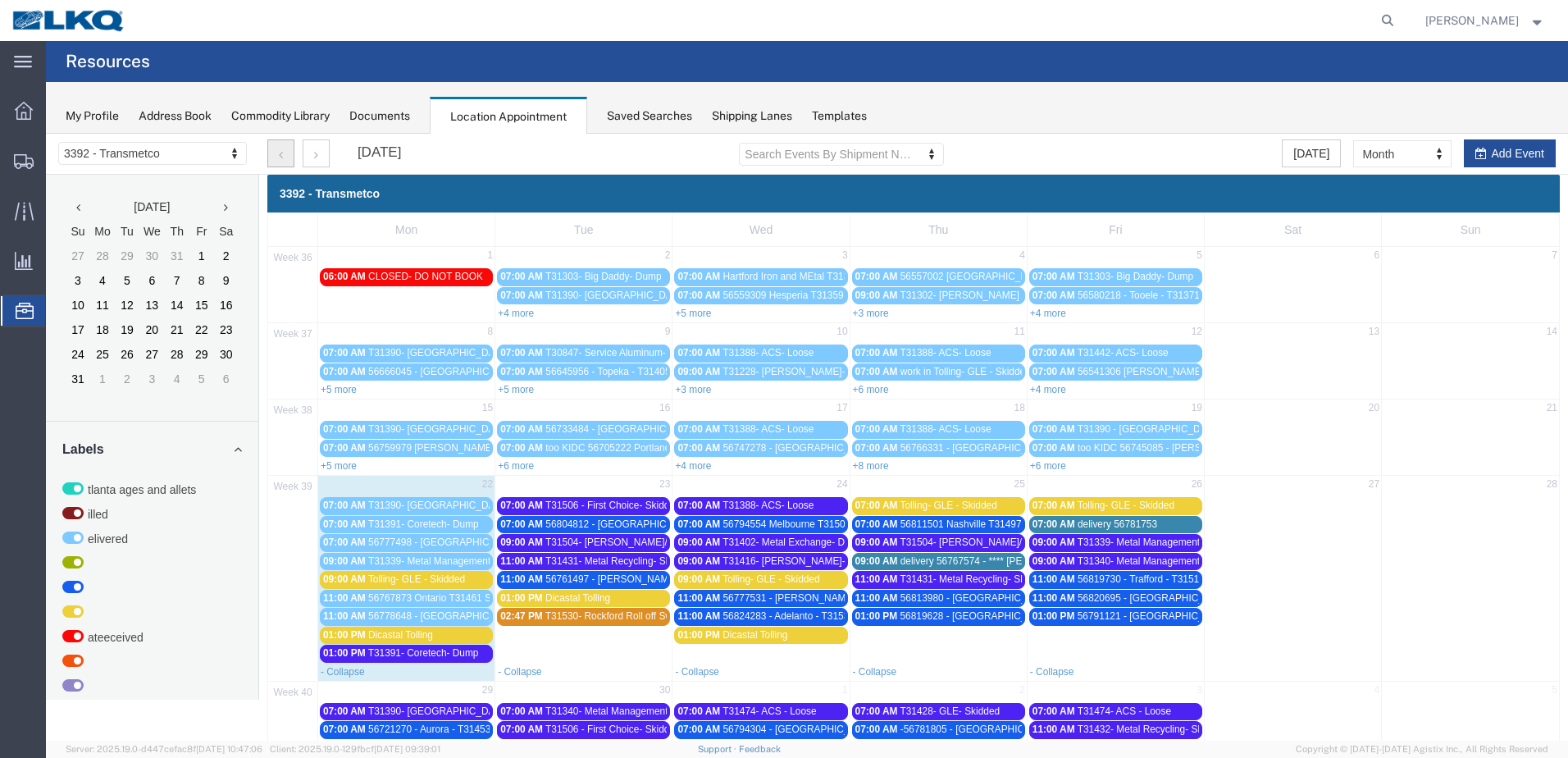
click at [289, 150] on button "button" at bounding box center [281, 153] width 27 height 28
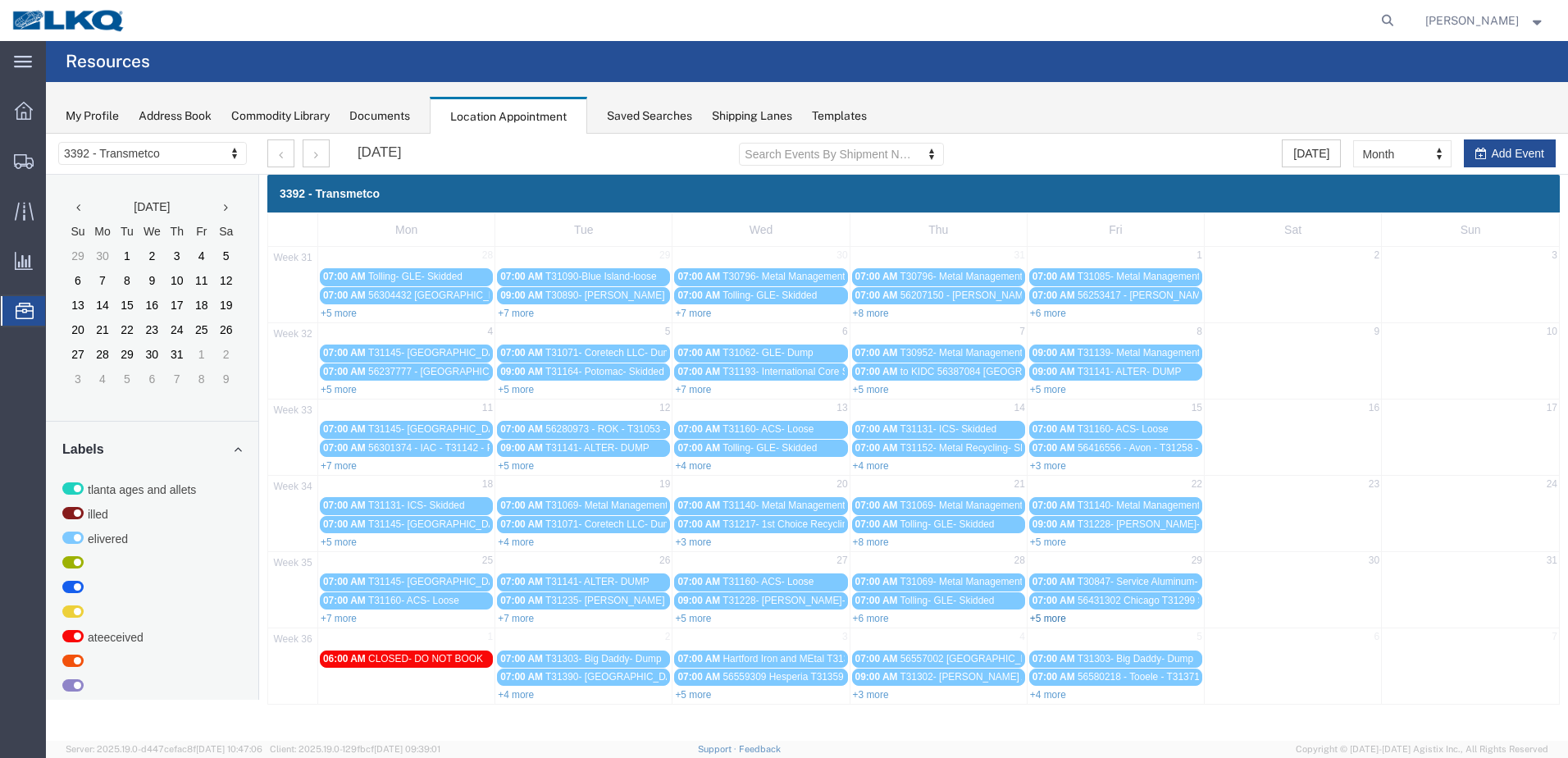
click at [1061, 614] on link "+5 more" at bounding box center [1048, 618] width 36 height 12
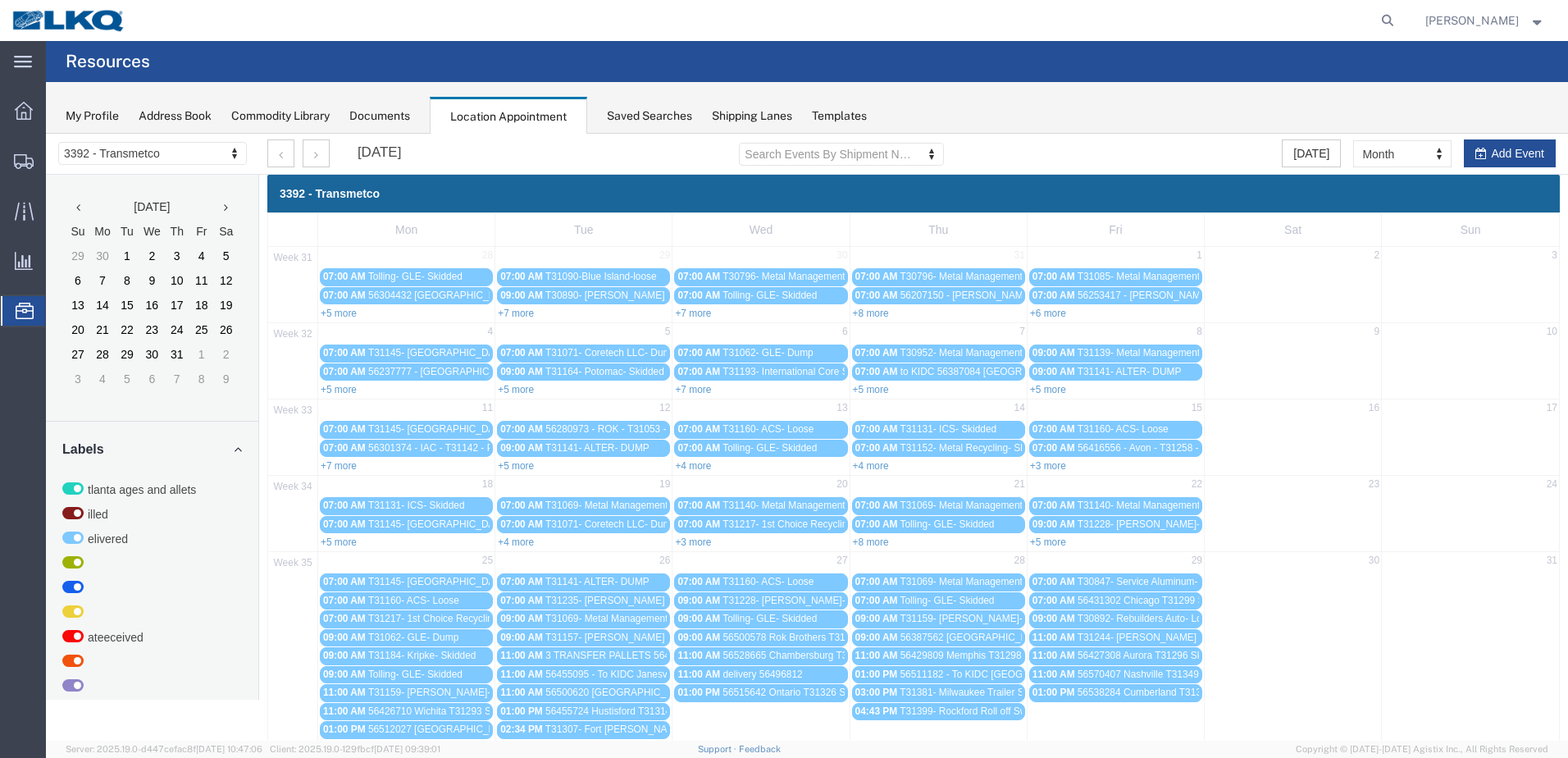
click at [1131, 689] on span "56538284 Cumberland T31333 Skidded" at bounding box center [1164, 692] width 173 height 12
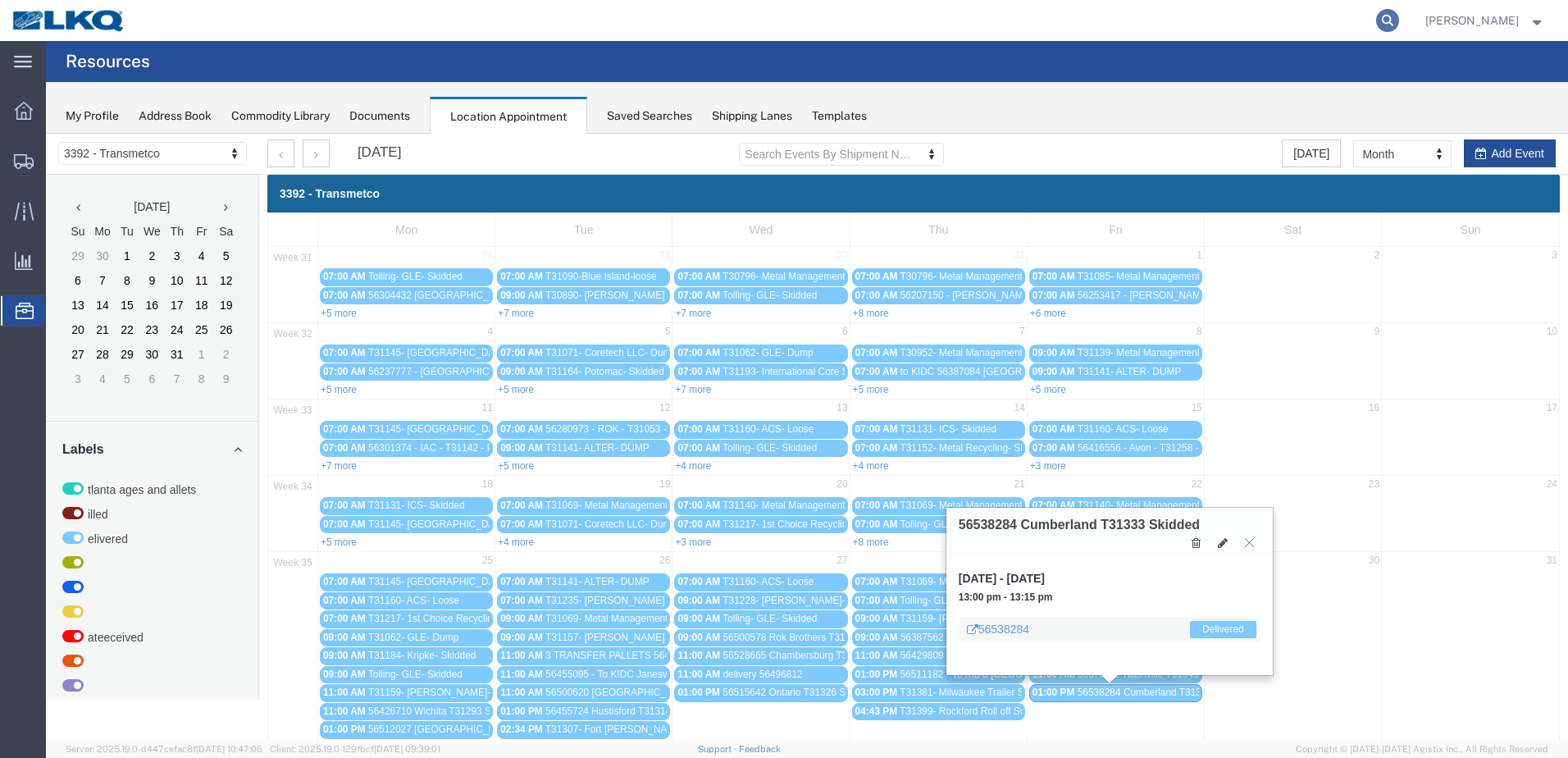
click at [1393, 23] on icon at bounding box center [1387, 20] width 23 height 23
click at [1222, 8] on input "search" at bounding box center [1126, 20] width 498 height 40
type input "56538284"
click at [1395, 25] on icon at bounding box center [1387, 20] width 23 height 23
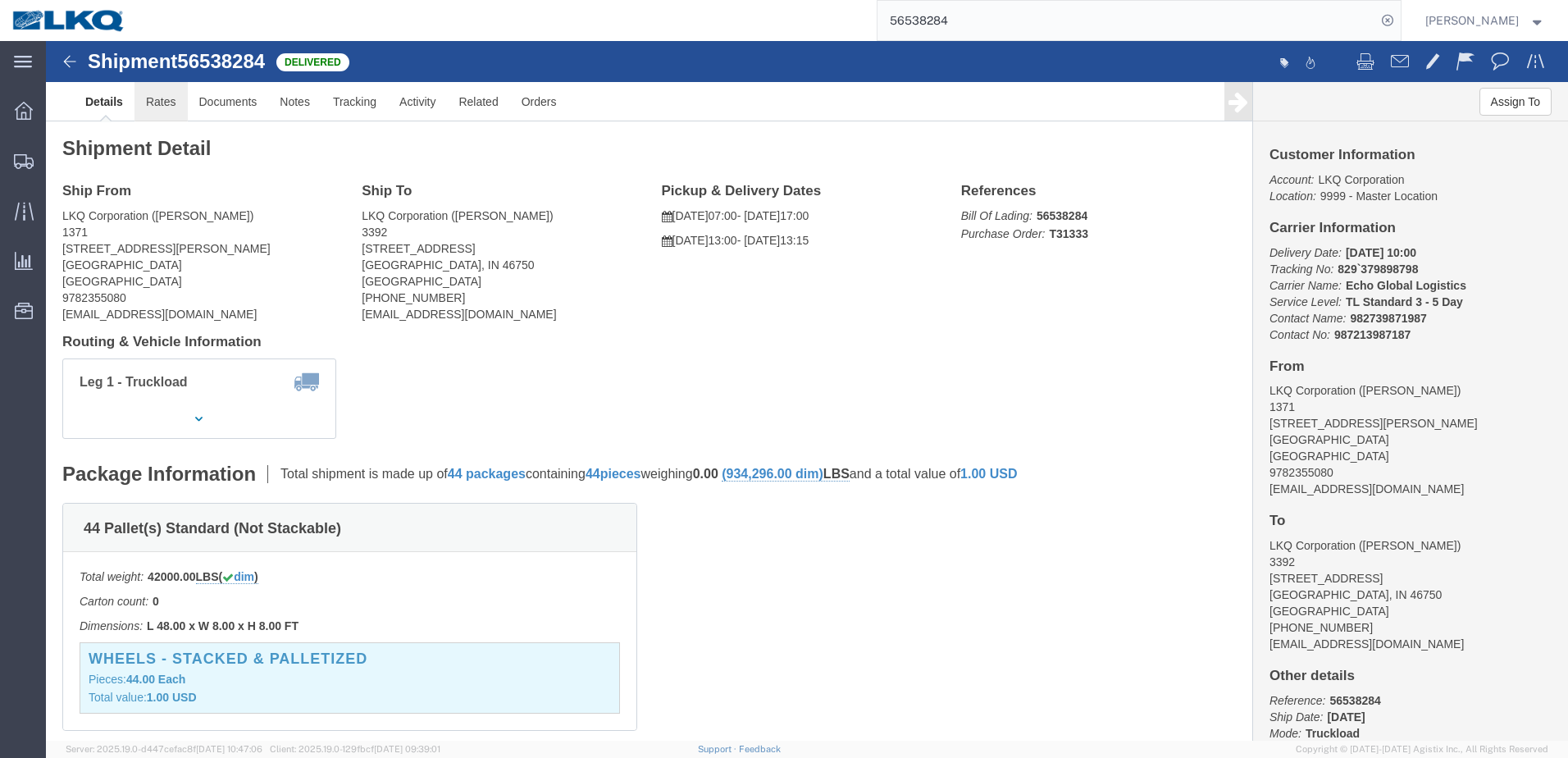
click link "Rates"
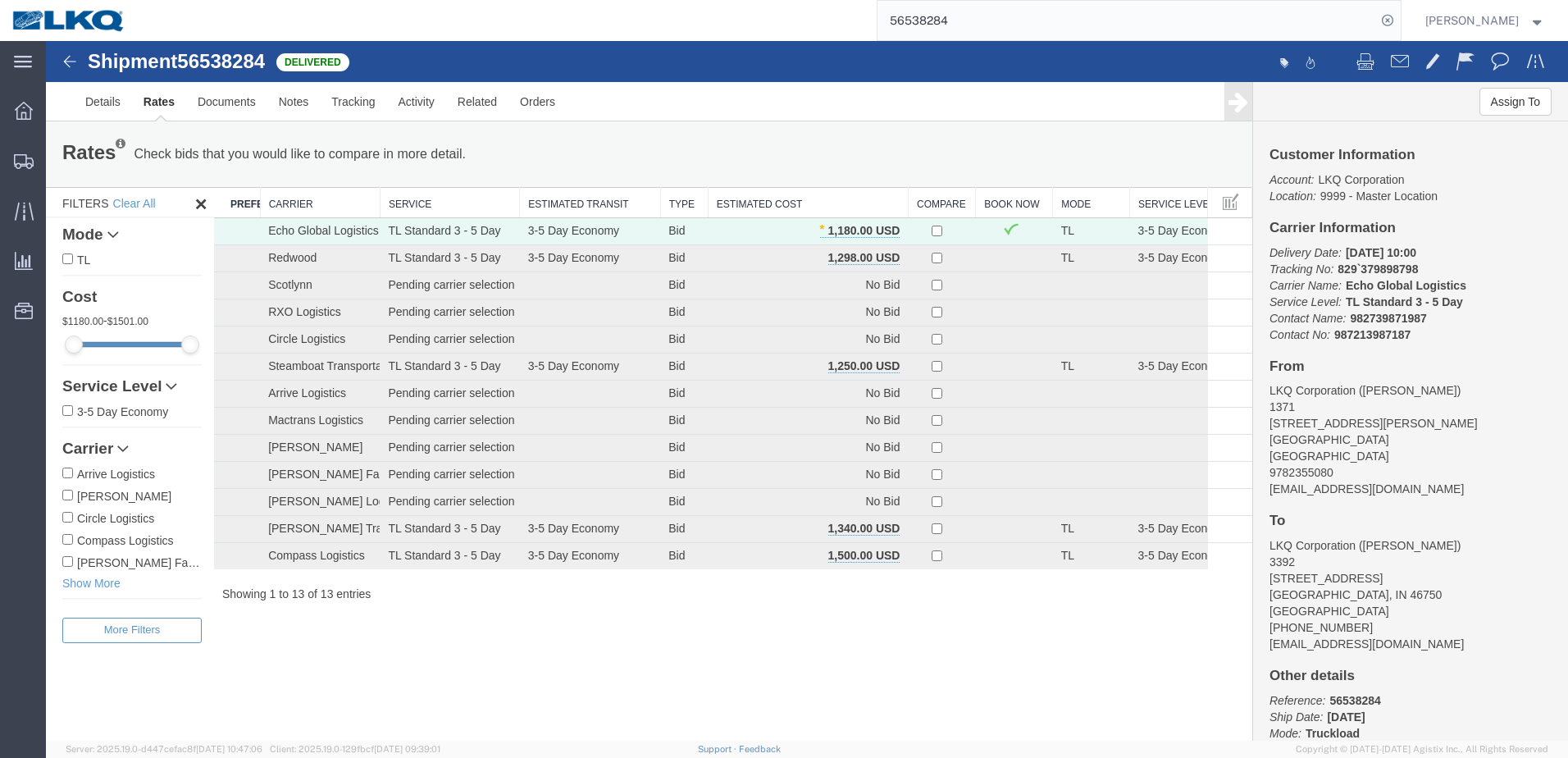
click at [68, 67] on img at bounding box center [69, 61] width 19 height 19
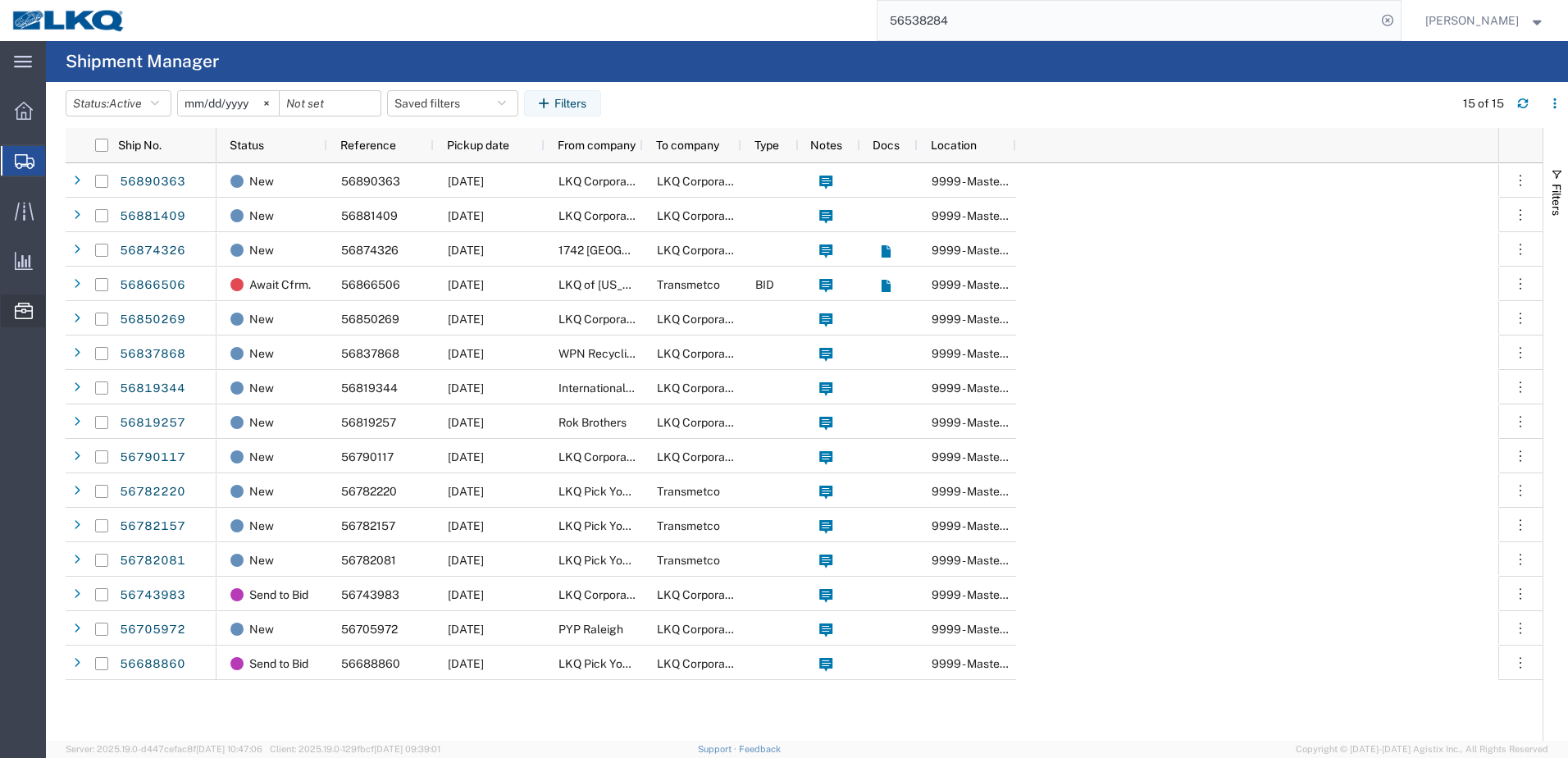
click at [0, 0] on span "Location Appointment" at bounding box center [0, 0] width 0 height 0
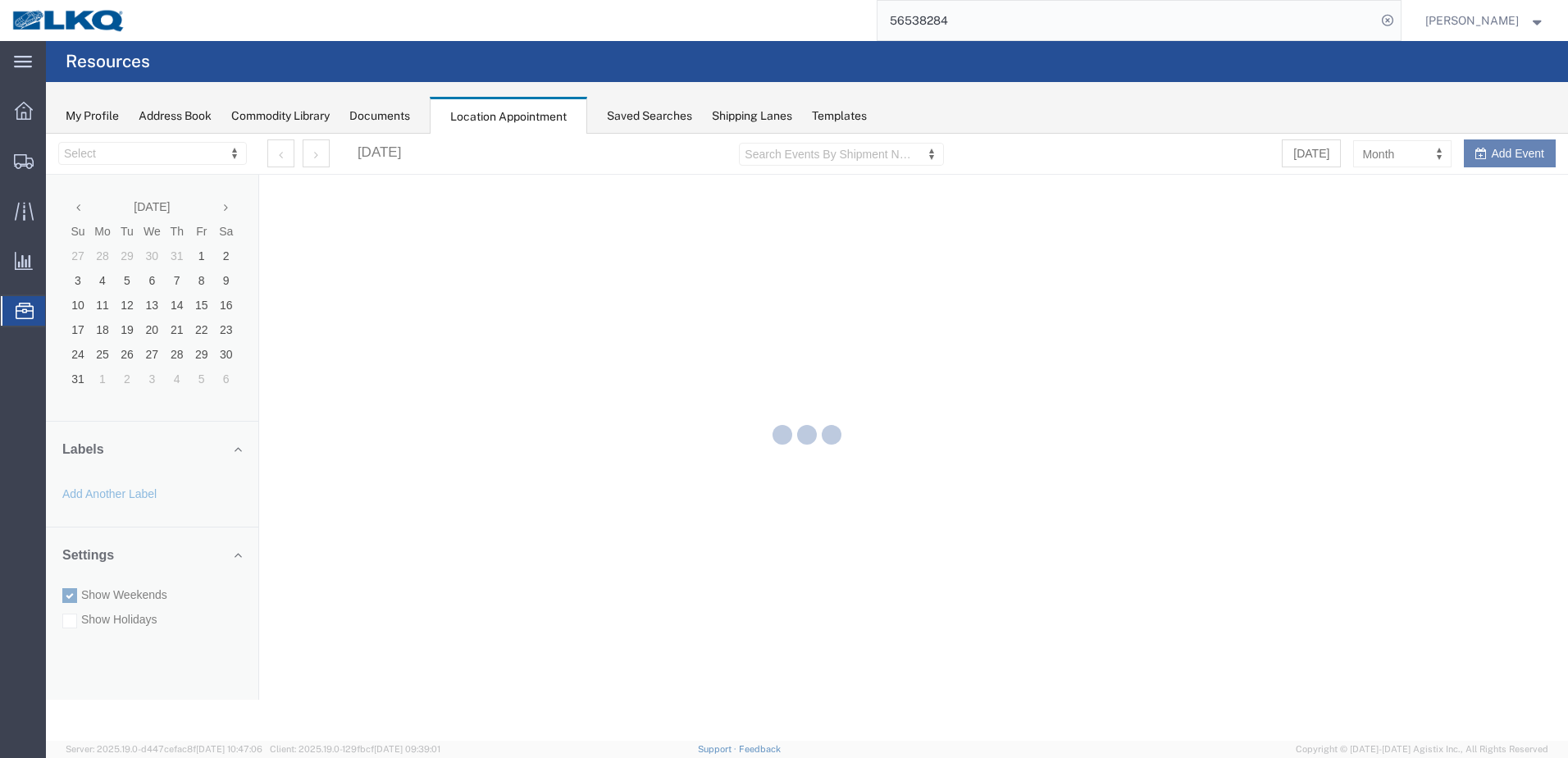
select select "28018"
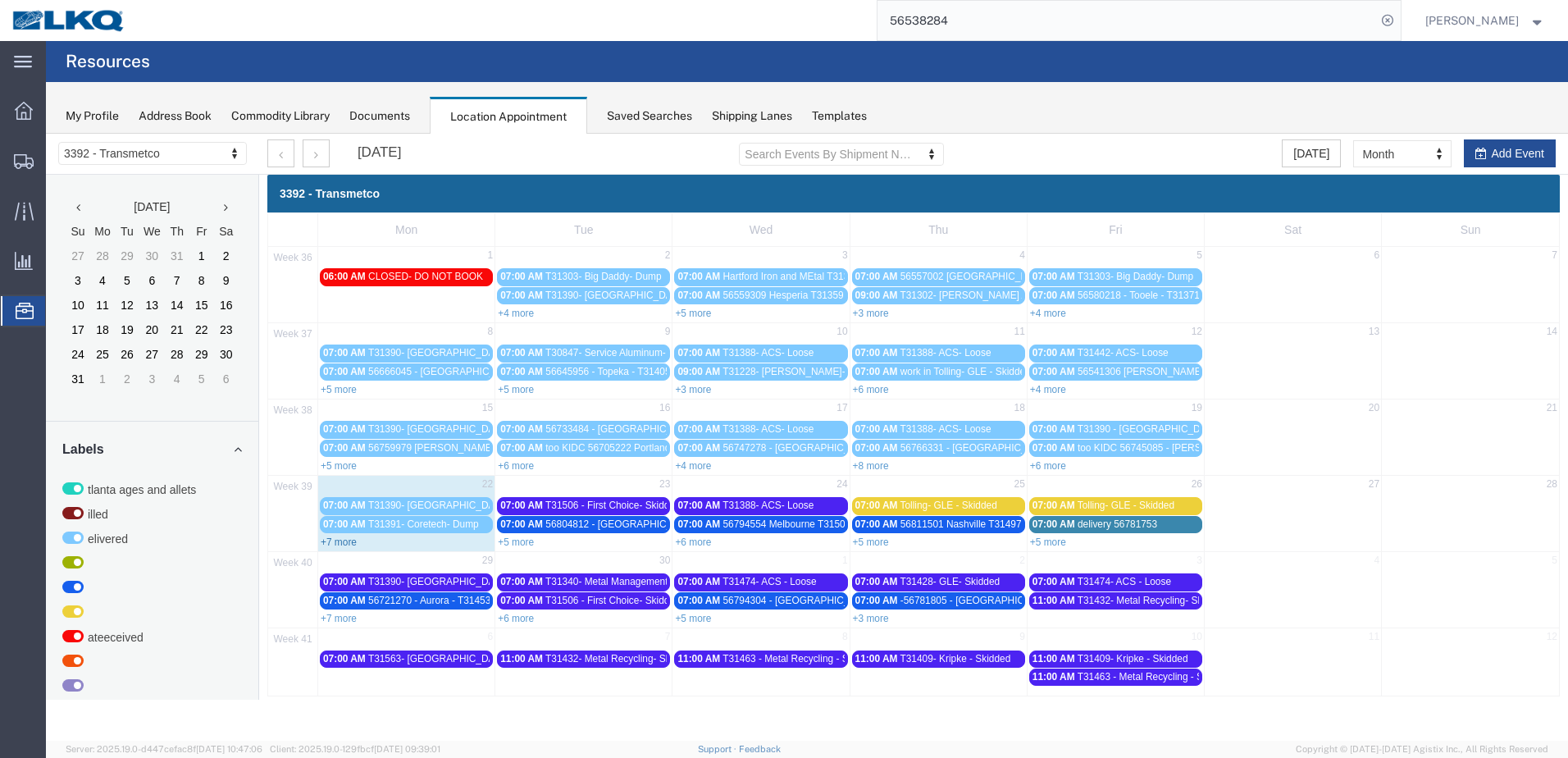
click at [331, 539] on link "+7 more" at bounding box center [338, 542] width 36 height 12
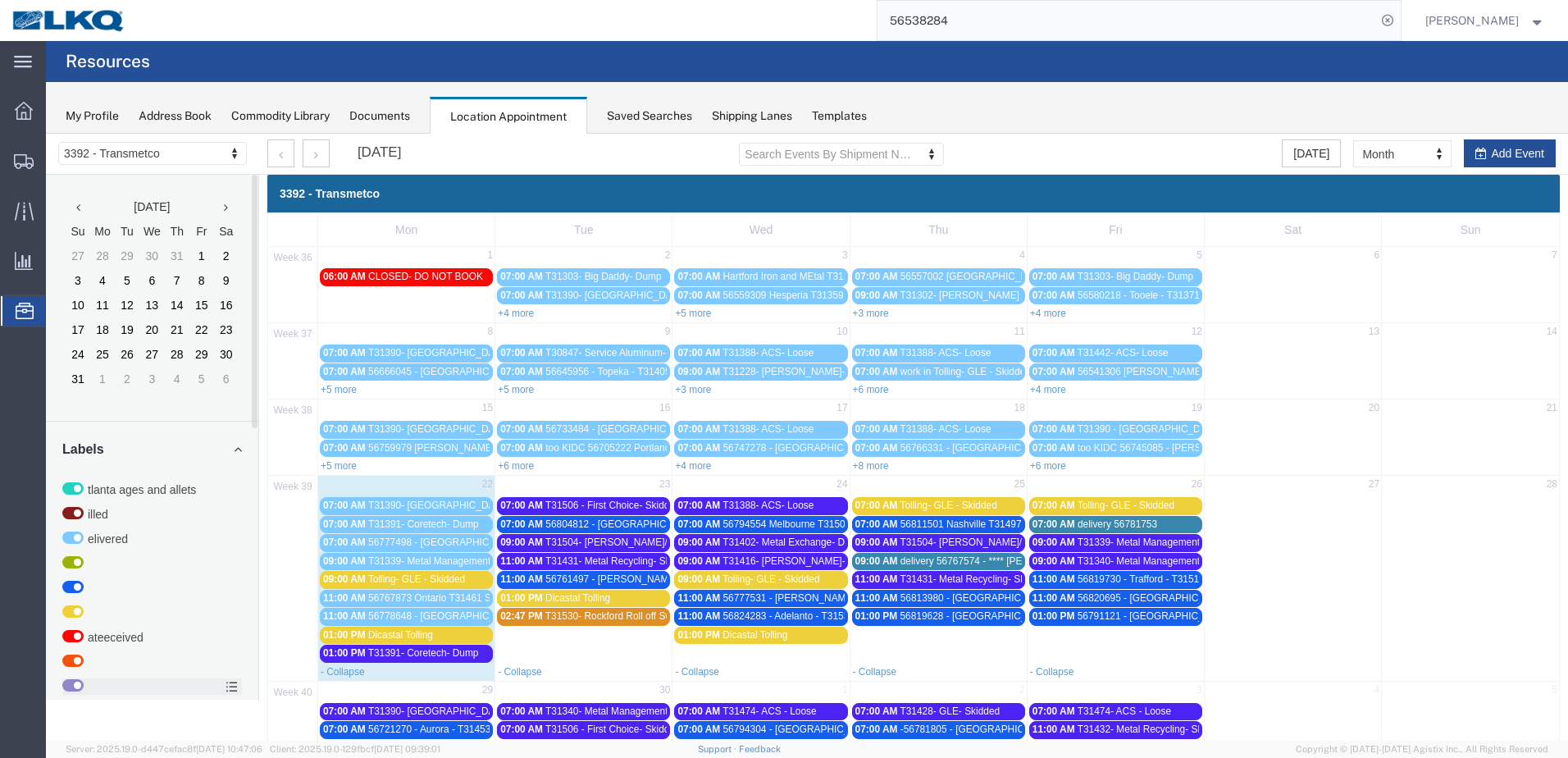
click at [213, 683] on label at bounding box center [152, 686] width 179 height 16
click at [46, 134] on input "checkbox" at bounding box center [46, 134] width 0 height 0
click at [450, 632] on div "01:00 PM Dicastal Tolling" at bounding box center [406, 635] width 167 height 13
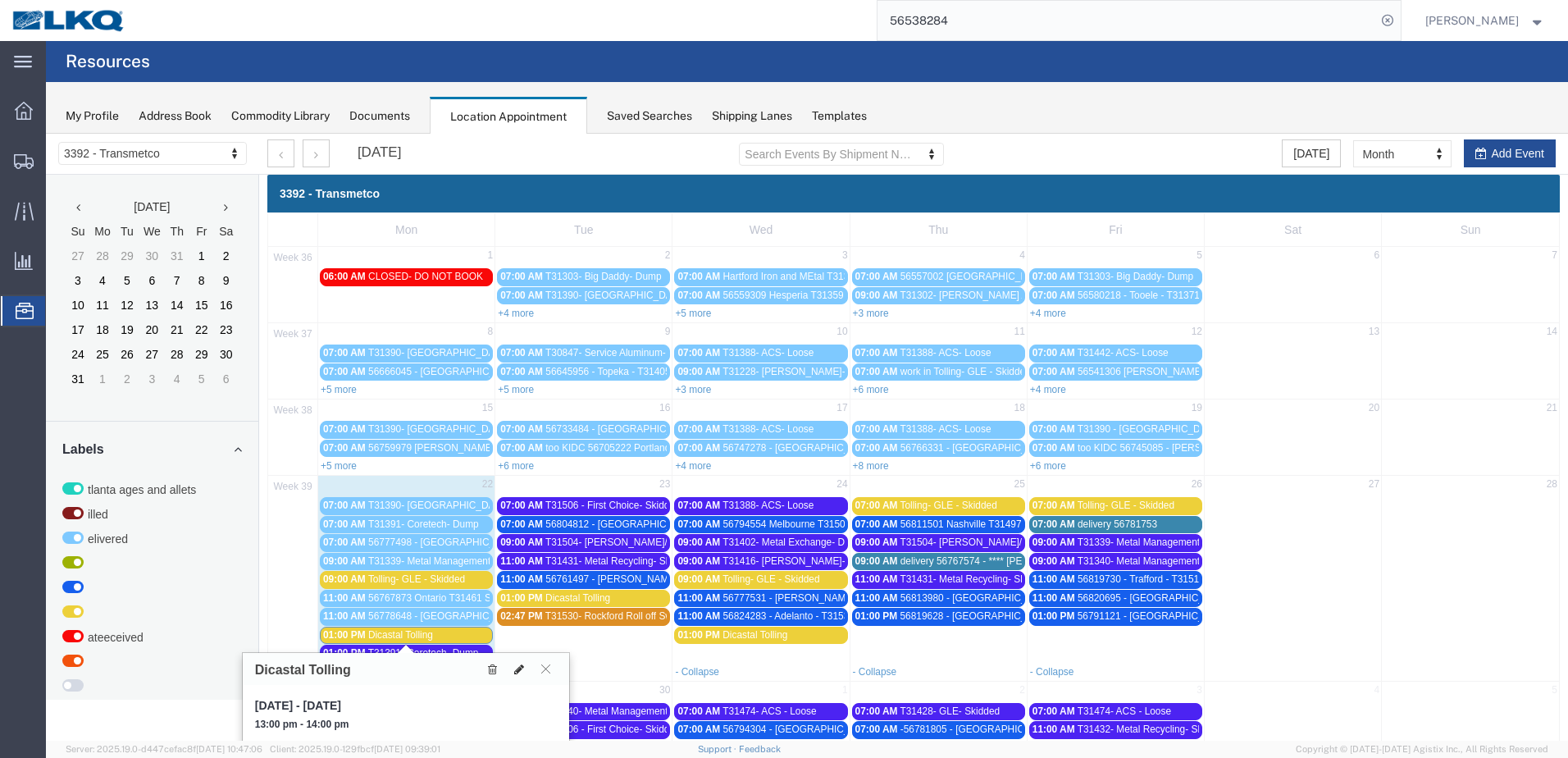
click at [521, 668] on icon at bounding box center [519, 669] width 10 height 12
select select "1"
select select "25"
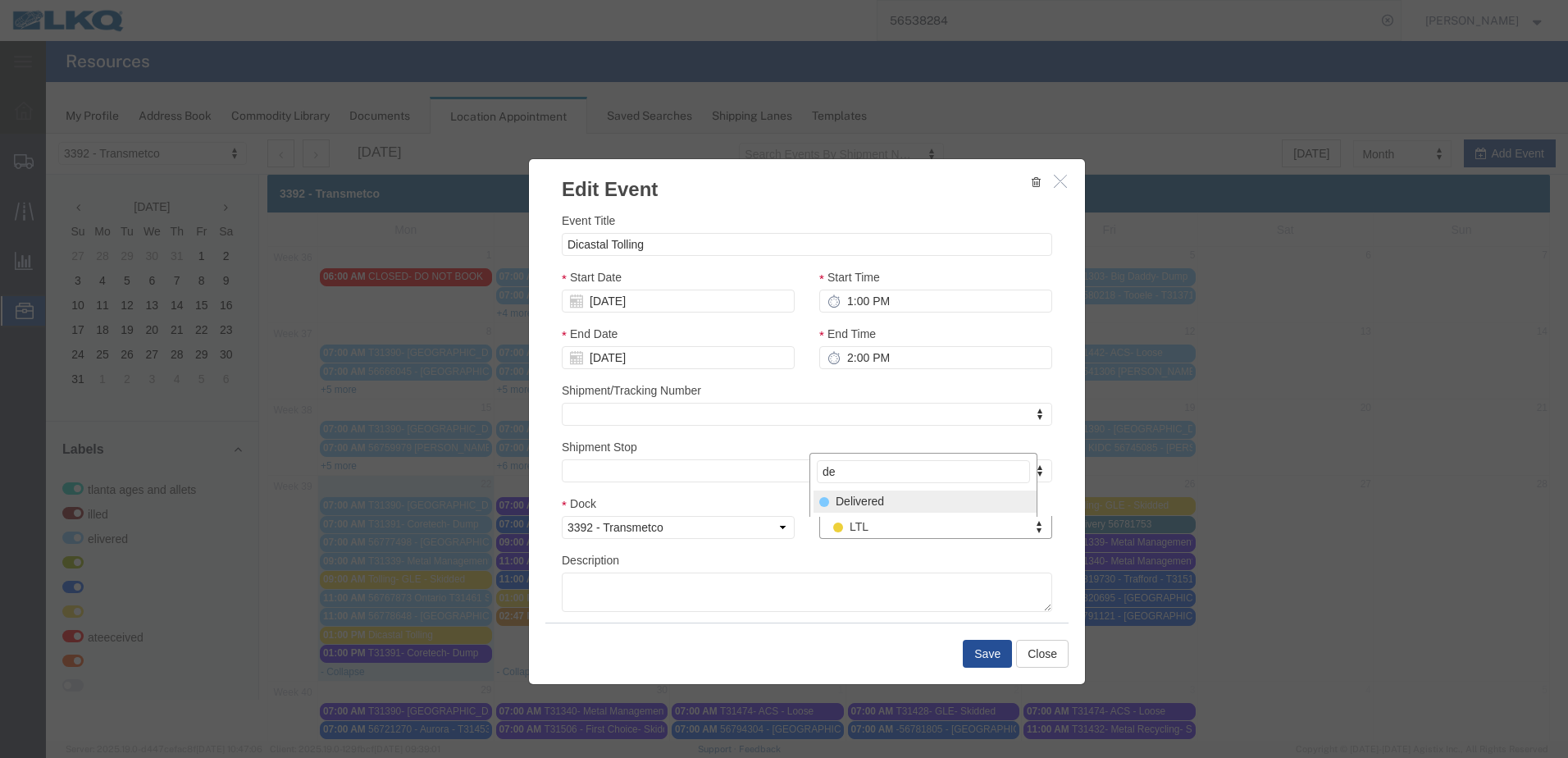
type input "de"
select select "40"
click at [997, 646] on button "Save" at bounding box center [987, 653] width 49 height 28
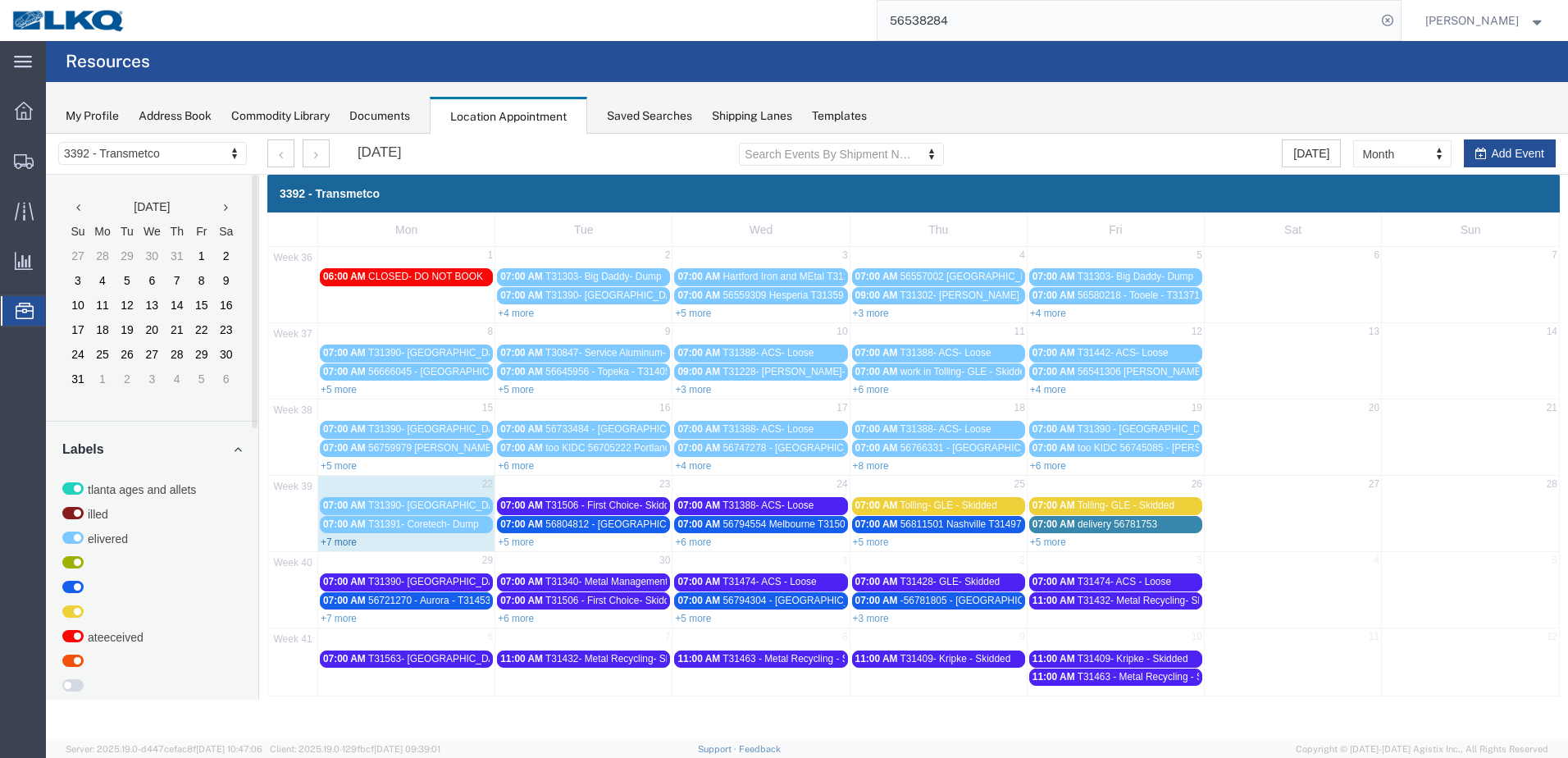
click at [337, 545] on link "+7 more" at bounding box center [338, 542] width 36 height 12
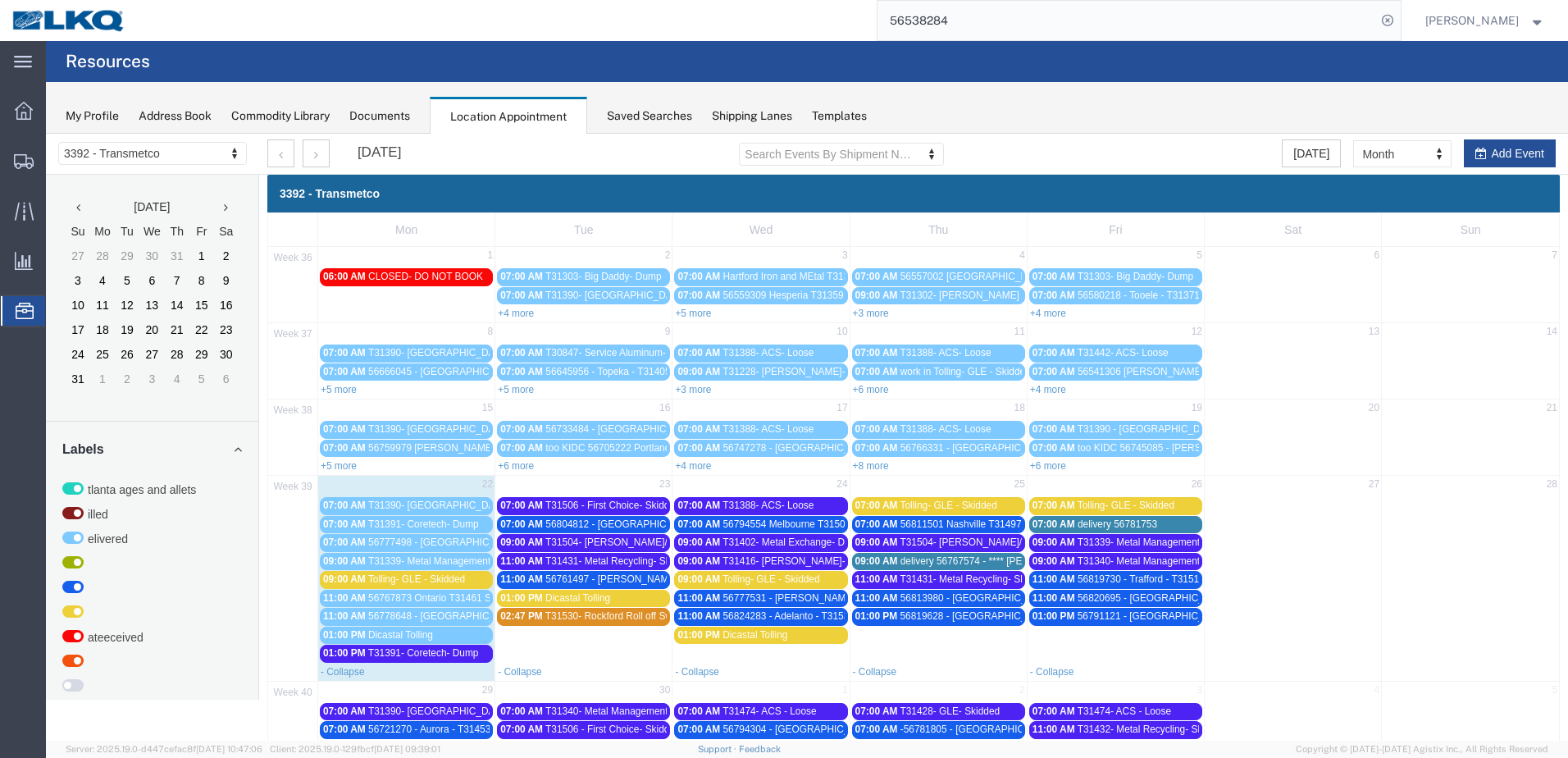
click at [469, 579] on div "09:00 AM Tolling- GLE - Skidded" at bounding box center [406, 579] width 167 height 13
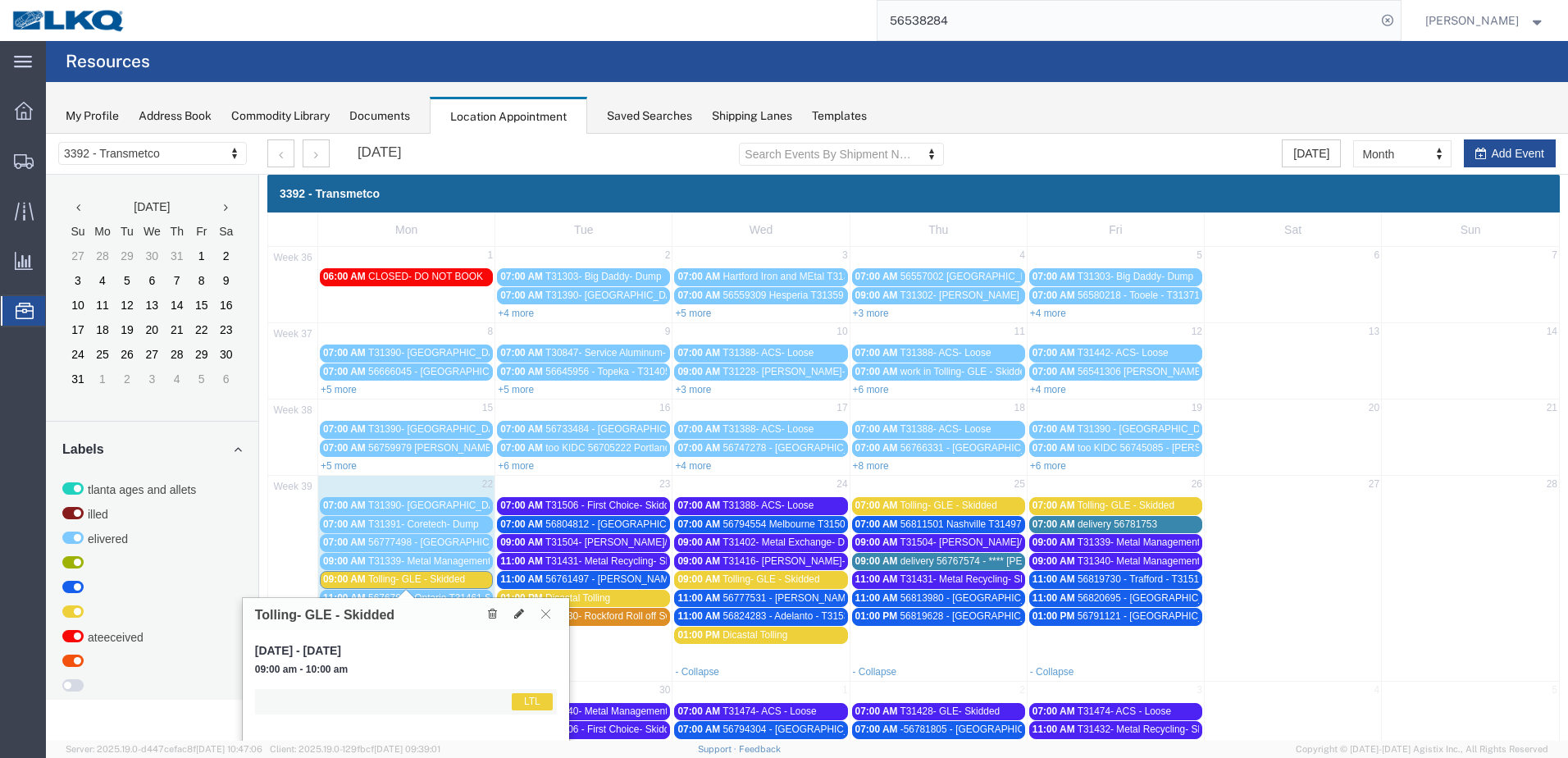
click at [539, 614] on button at bounding box center [546, 613] width 22 height 15
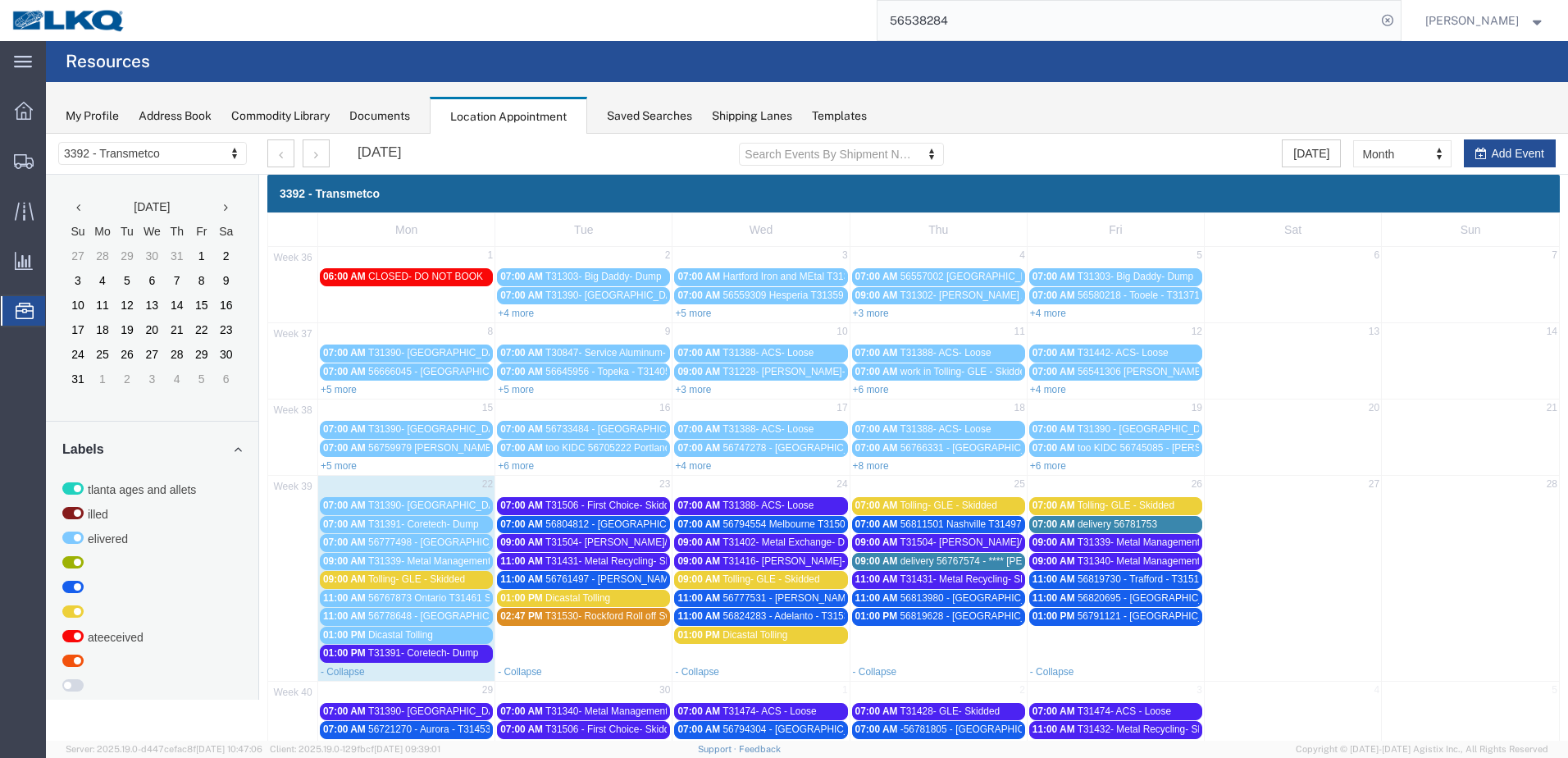
click at [408, 586] on link "09:00 AM Tolling- GLE - Skidded" at bounding box center [406, 579] width 173 height 17
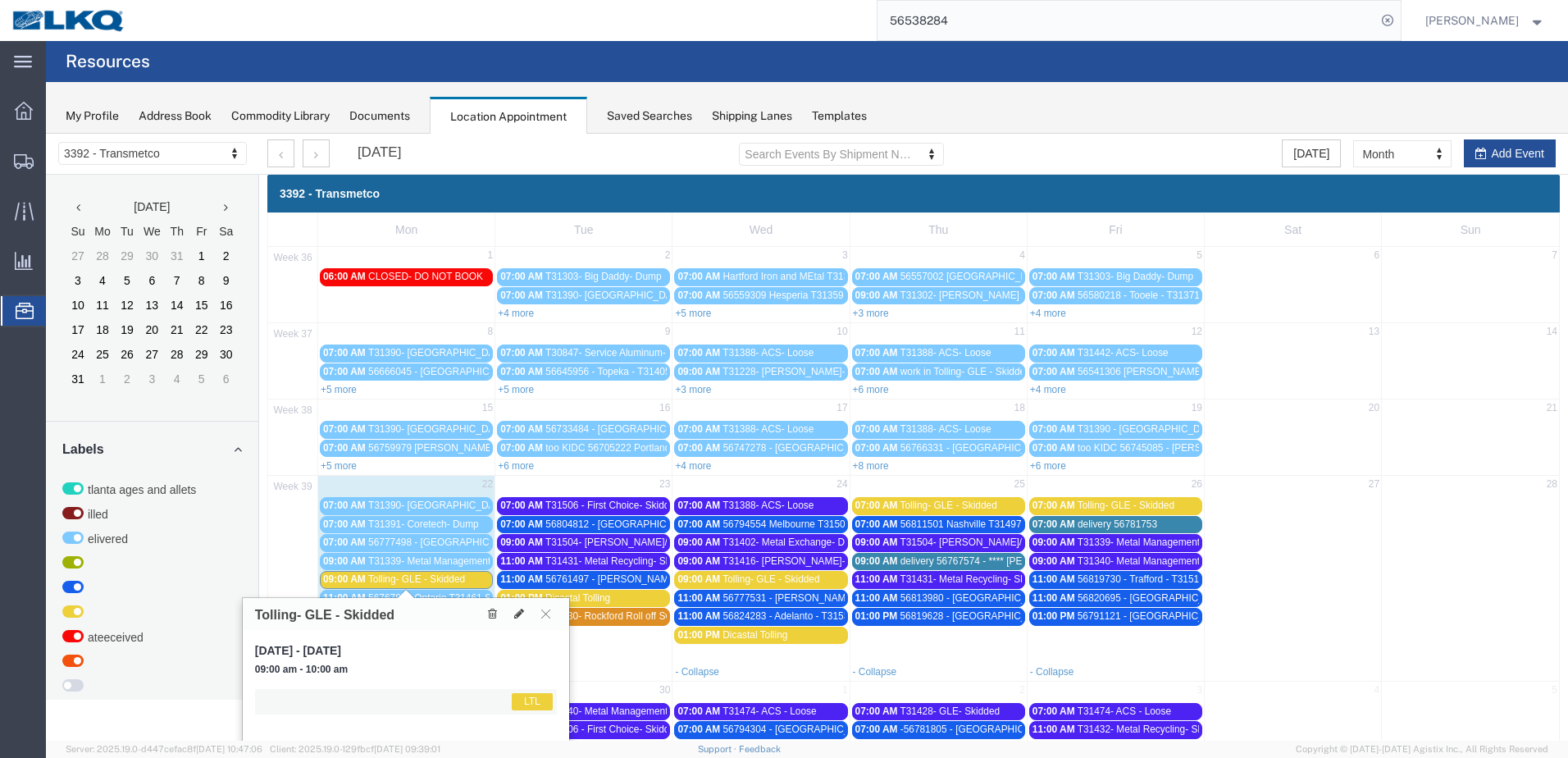
click at [408, 586] on link "09:00 AM Tolling- GLE - Skidded" at bounding box center [406, 579] width 173 height 17
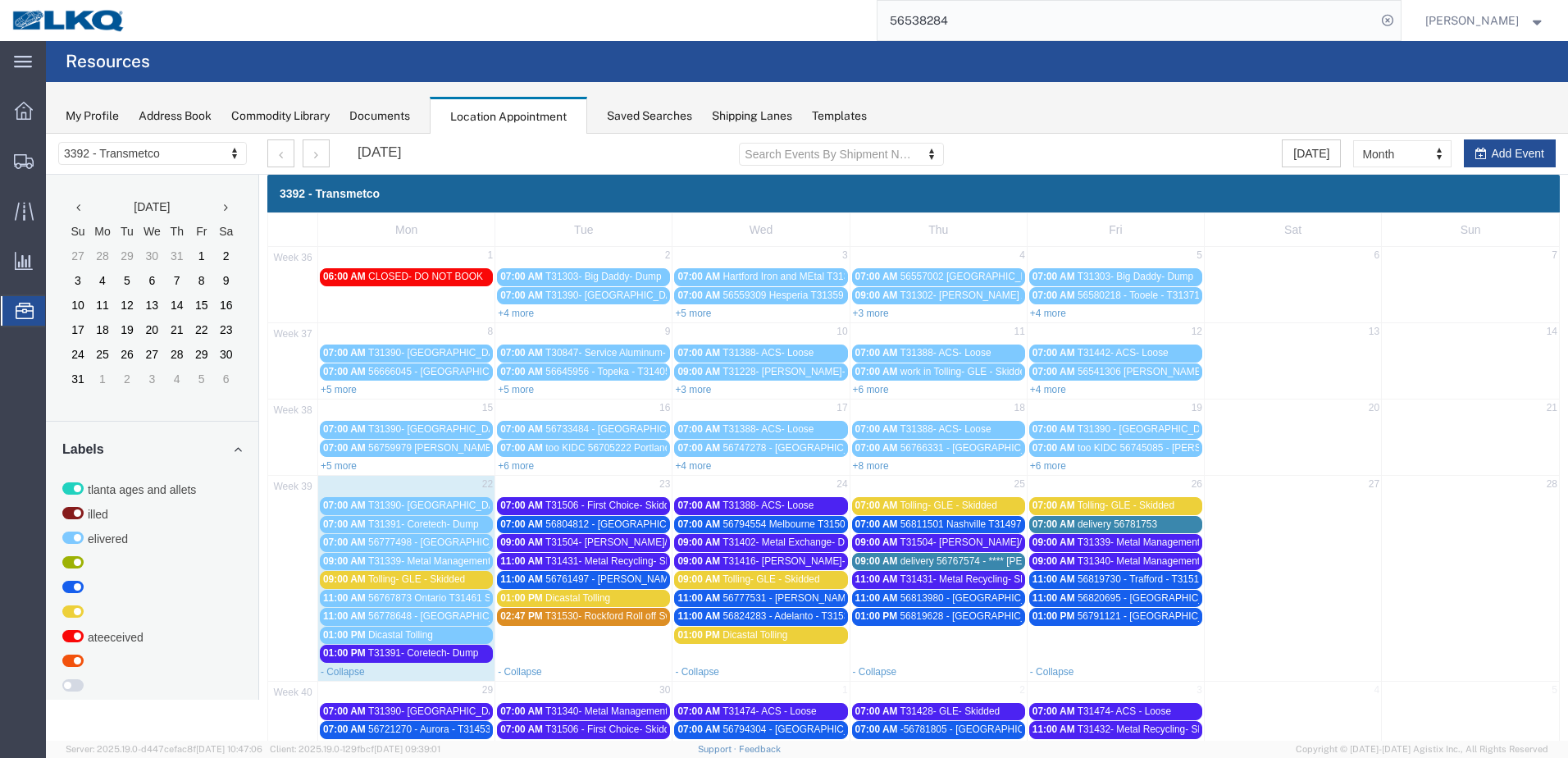
click at [411, 581] on span "Tolling- GLE - Skidded" at bounding box center [416, 579] width 96 height 12
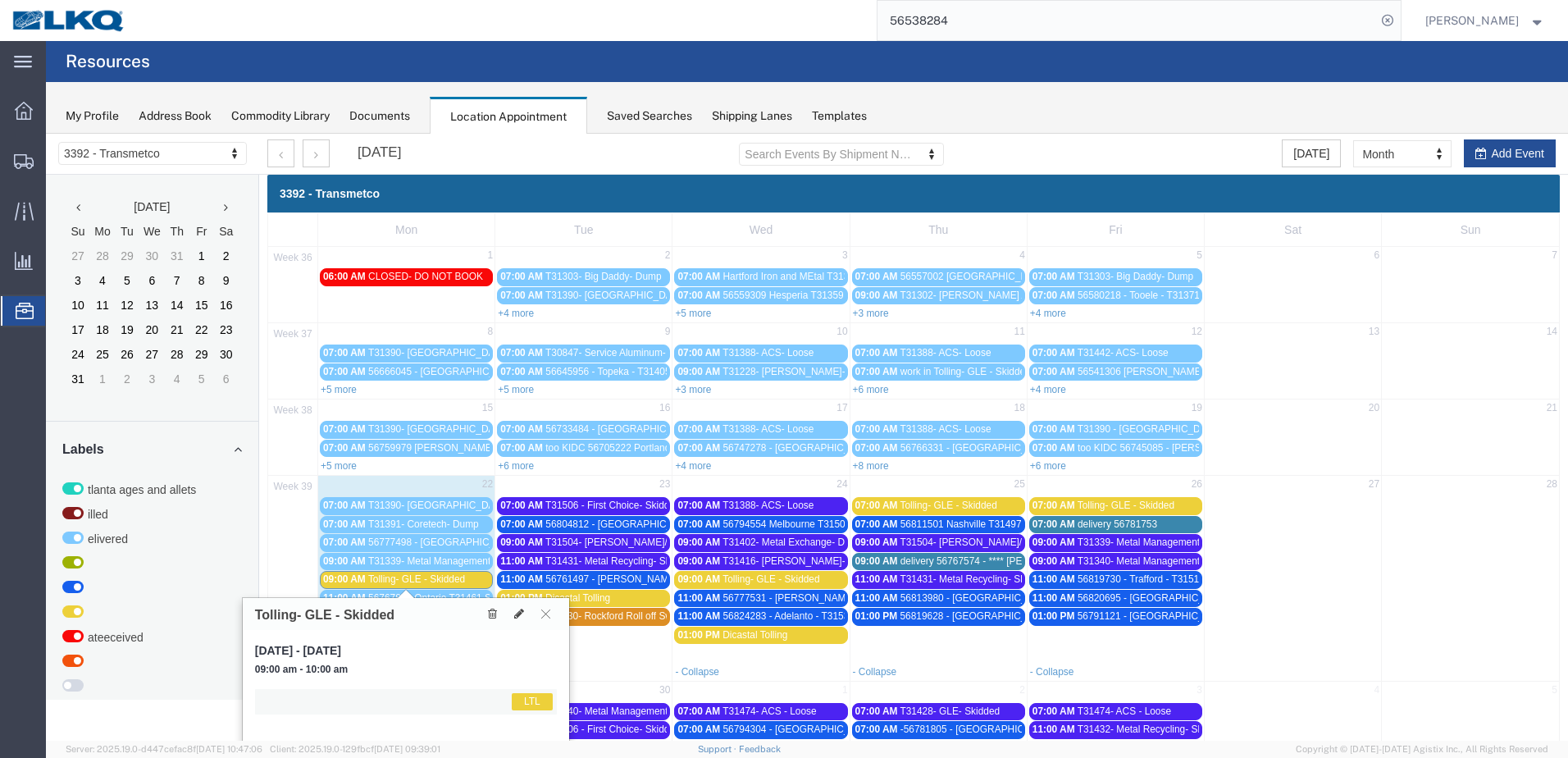
click at [411, 581] on span "Tolling- GLE - Skidded" at bounding box center [416, 579] width 96 height 12
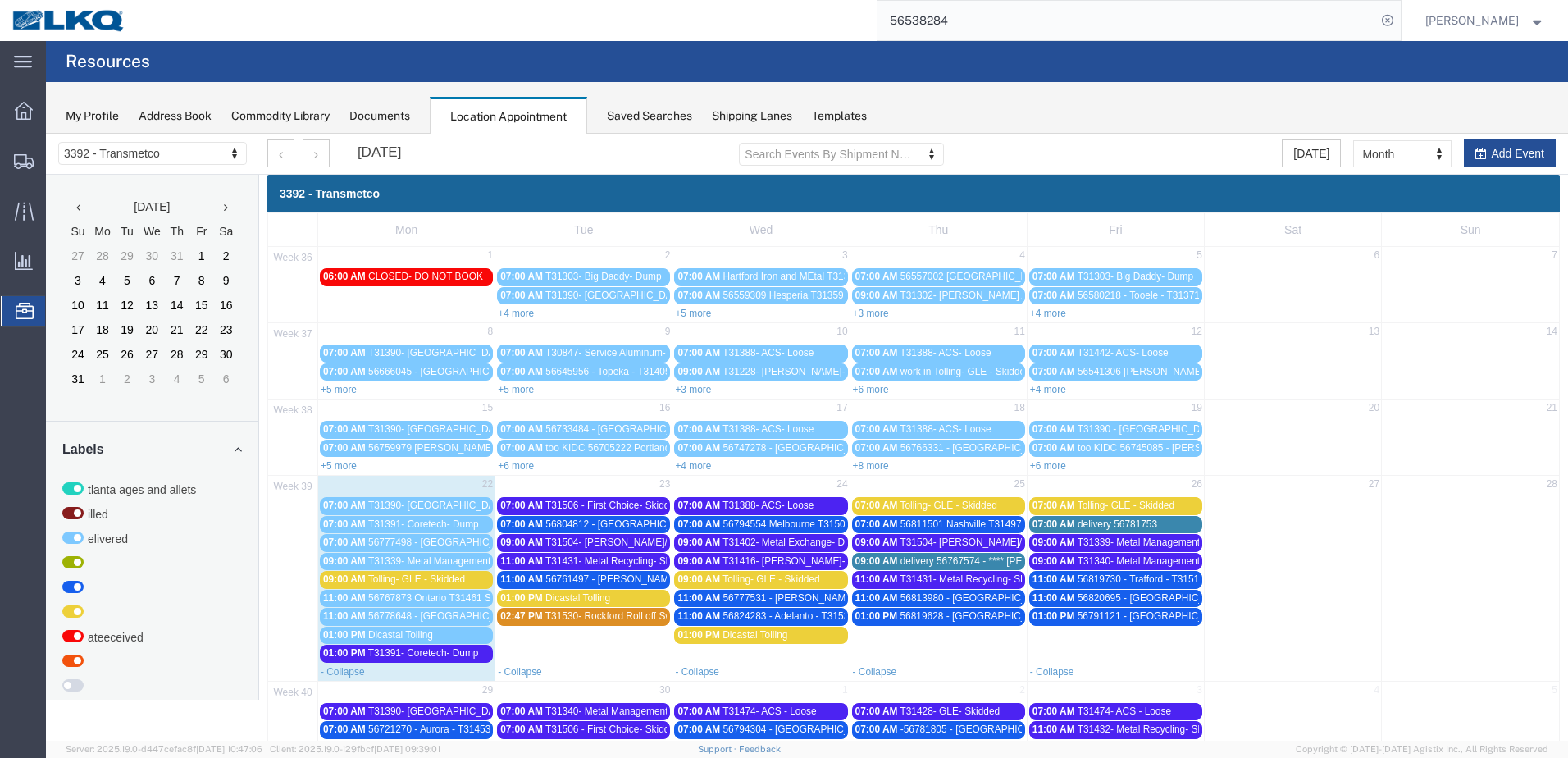
click at [1315, 14] on input "56538284" at bounding box center [1126, 20] width 498 height 40
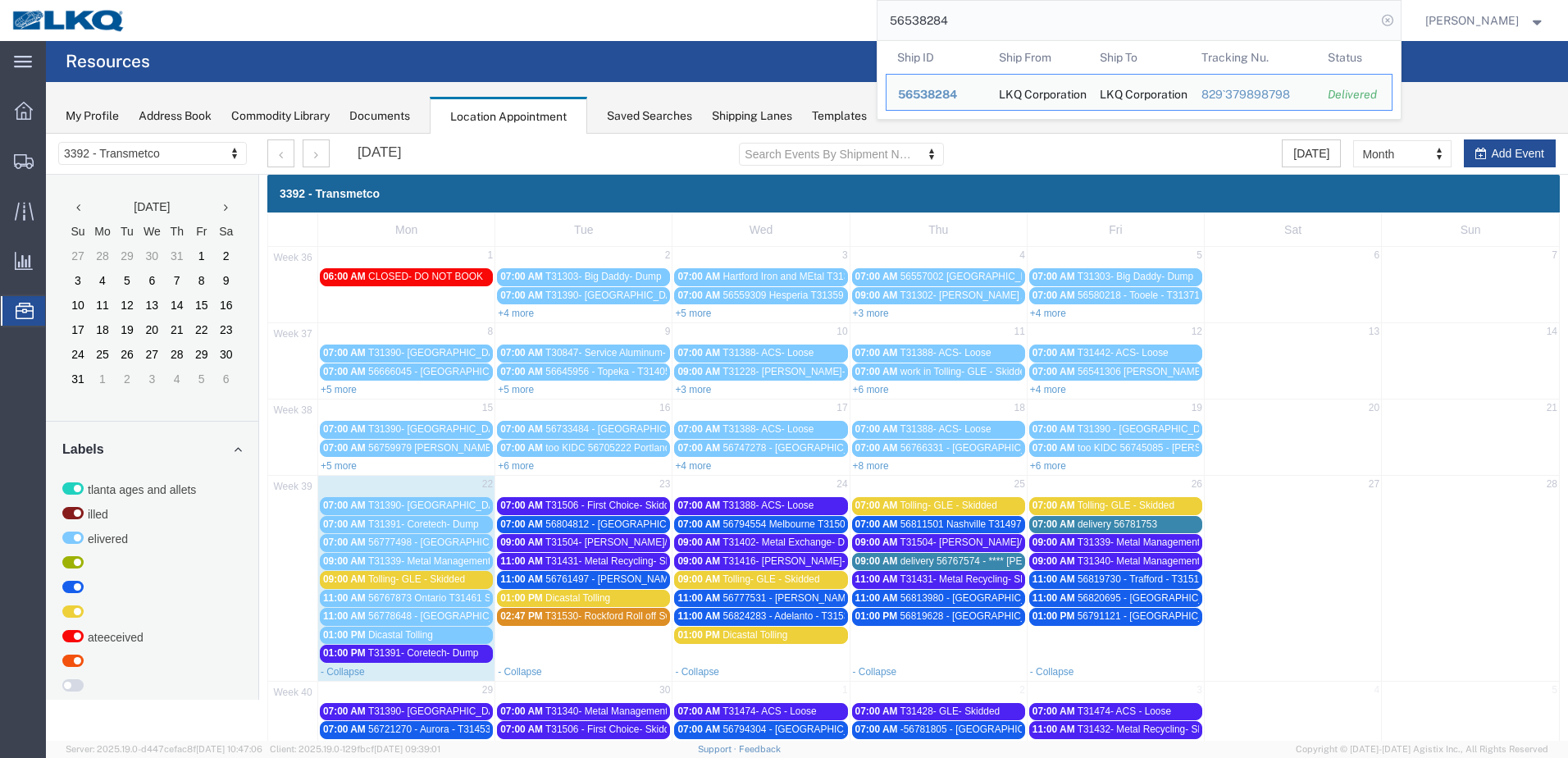
click at [1398, 25] on icon at bounding box center [1387, 20] width 23 height 23
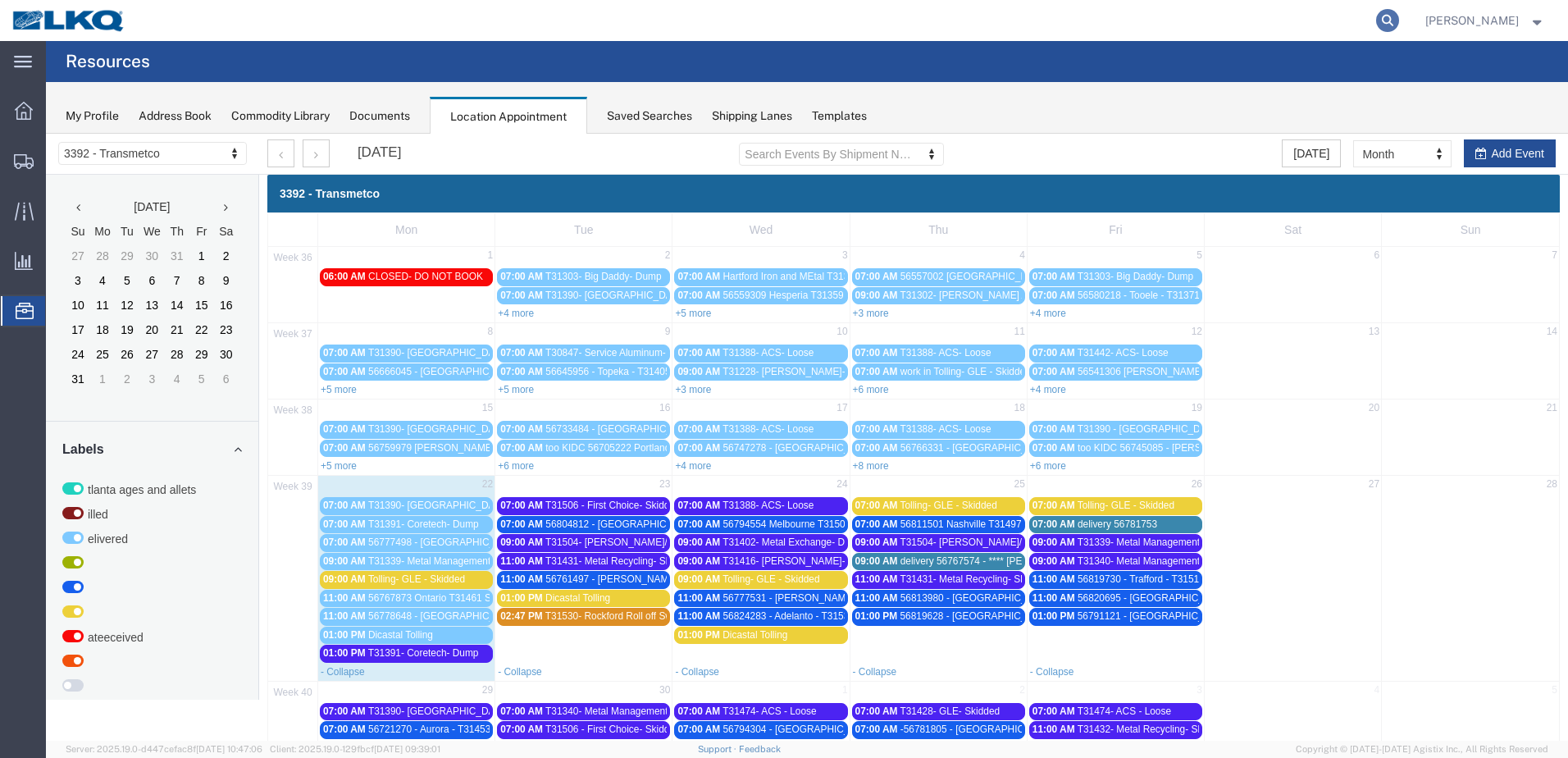
click at [1388, 16] on icon at bounding box center [1387, 20] width 23 height 23
type input "56777498"
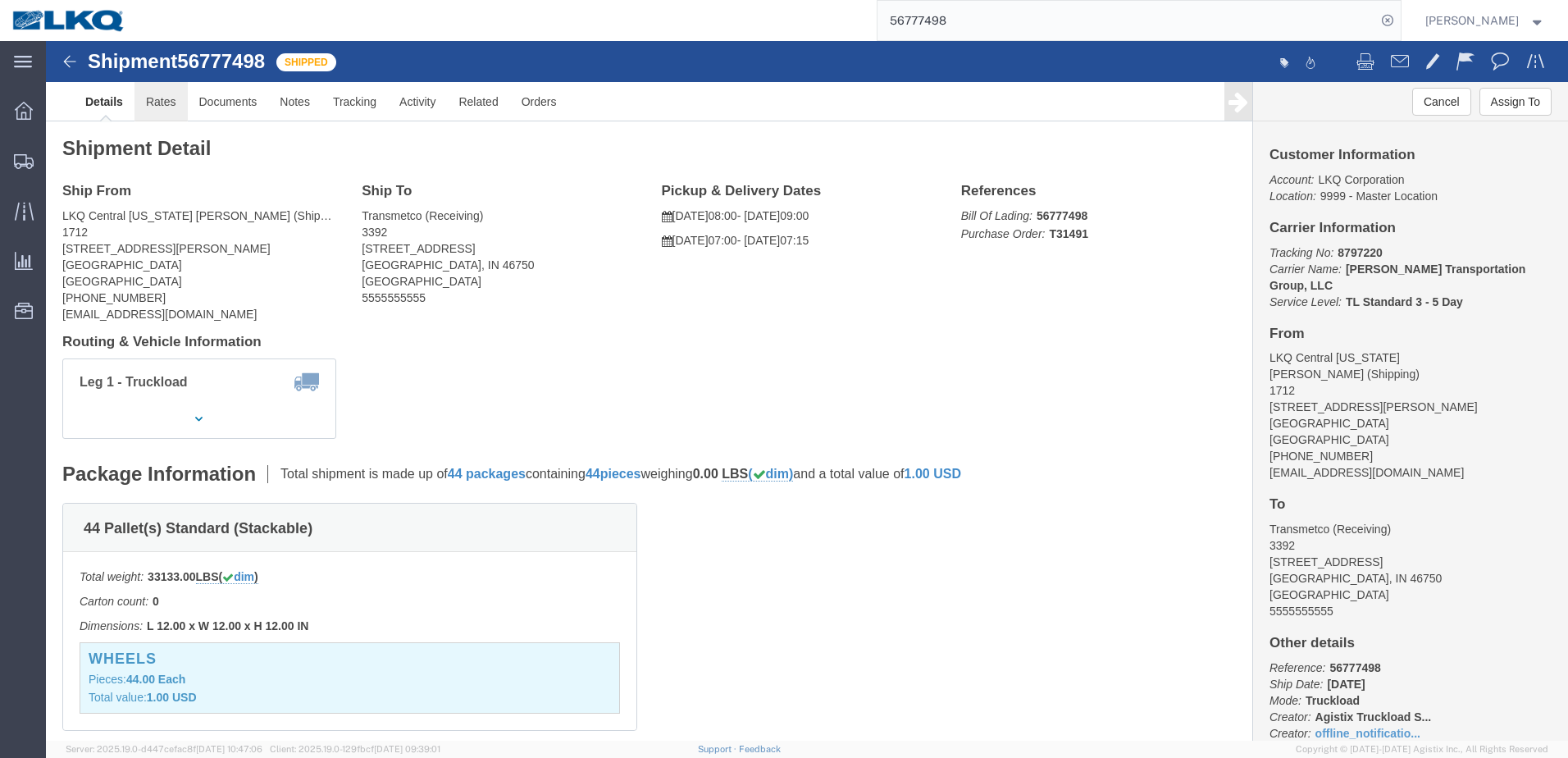
click link "Rates"
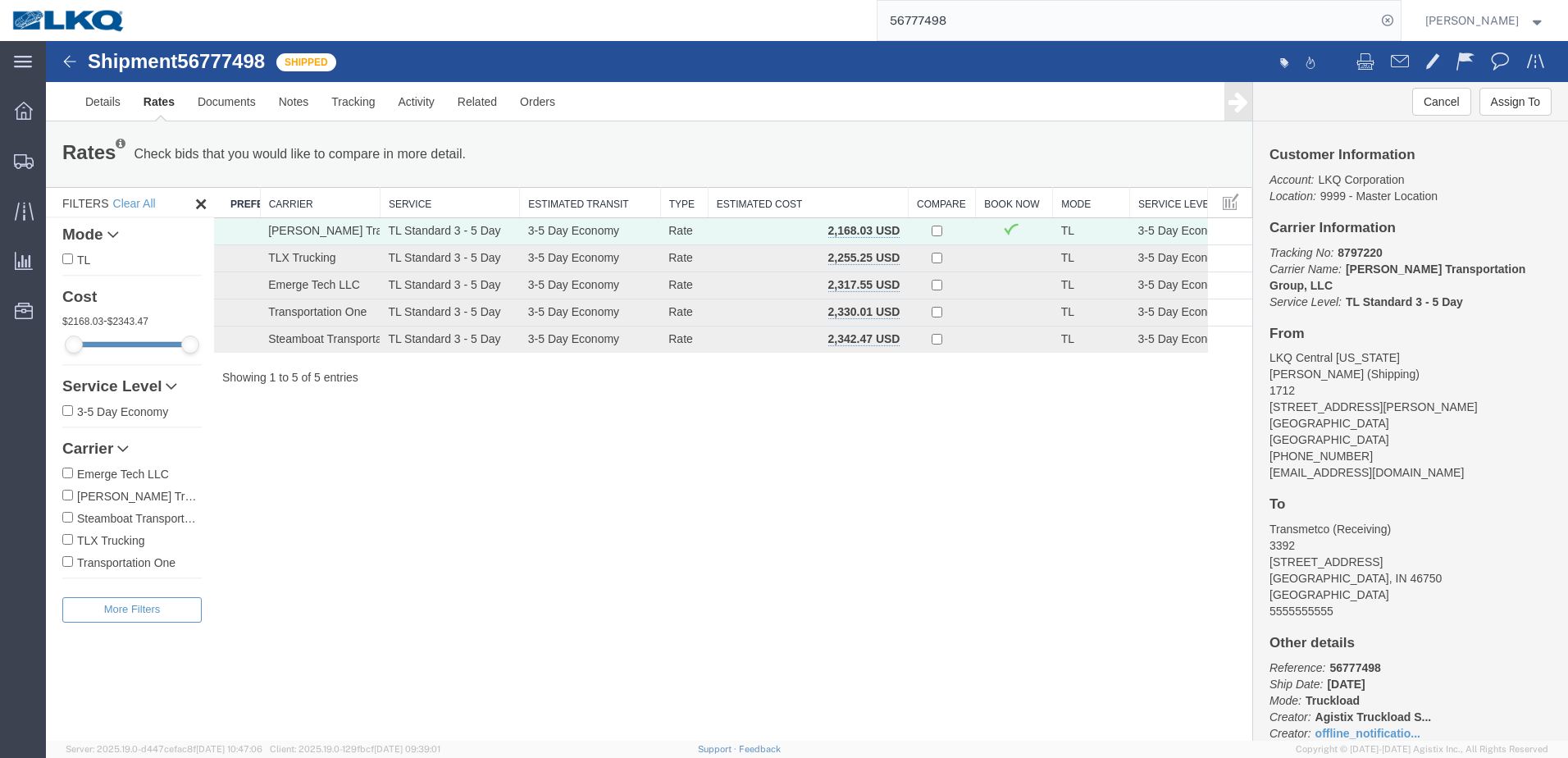
drag, startPoint x: 1397, startPoint y: 25, endPoint x: 1369, endPoint y: 24, distance: 28.0
click at [1397, 24] on icon at bounding box center [1387, 20] width 23 height 23
click at [14, 316] on div at bounding box center [24, 310] width 46 height 33
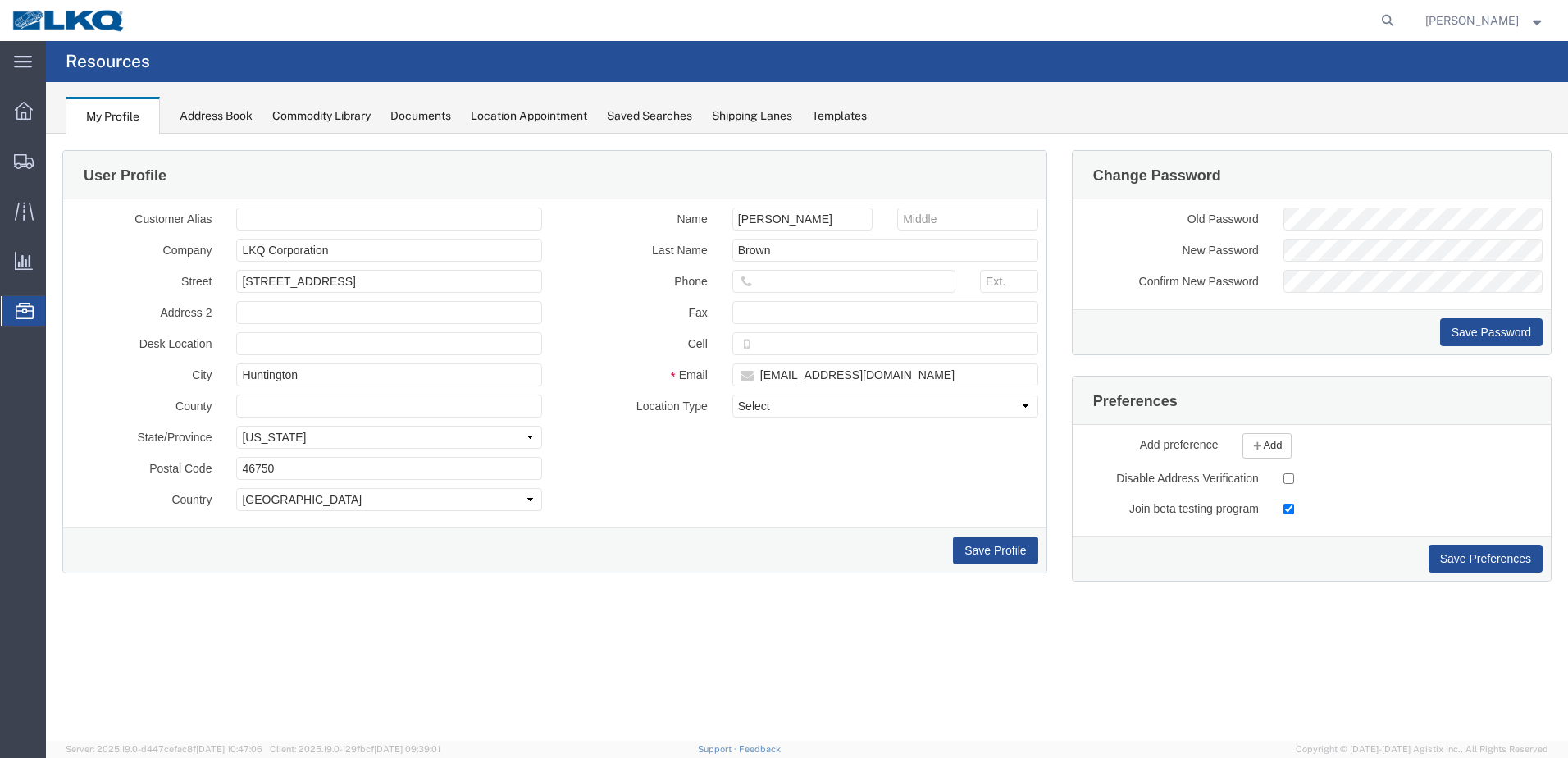
click at [0, 0] on span "Location Appointment" at bounding box center [0, 0] width 0 height 0
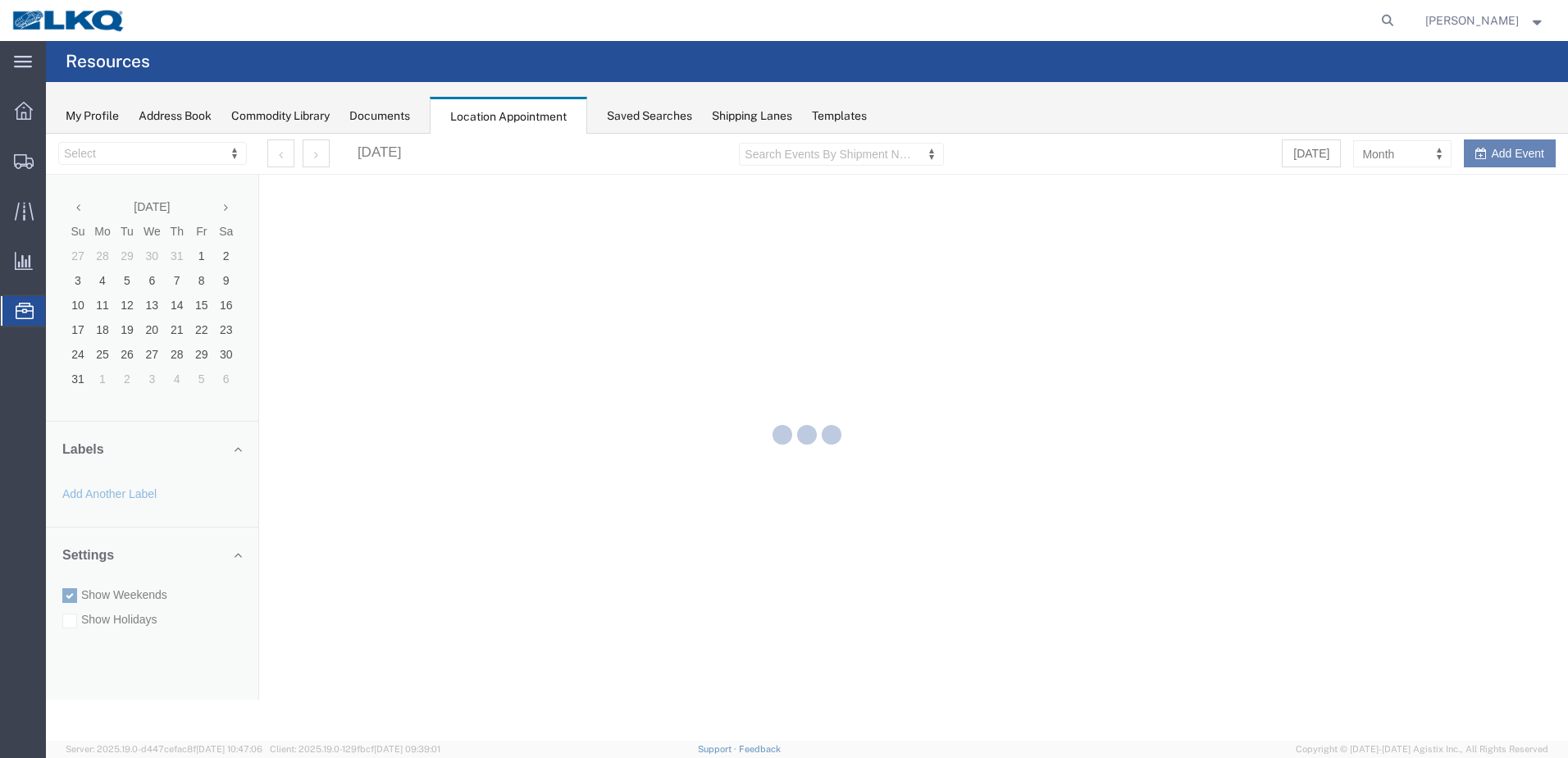
select select "28018"
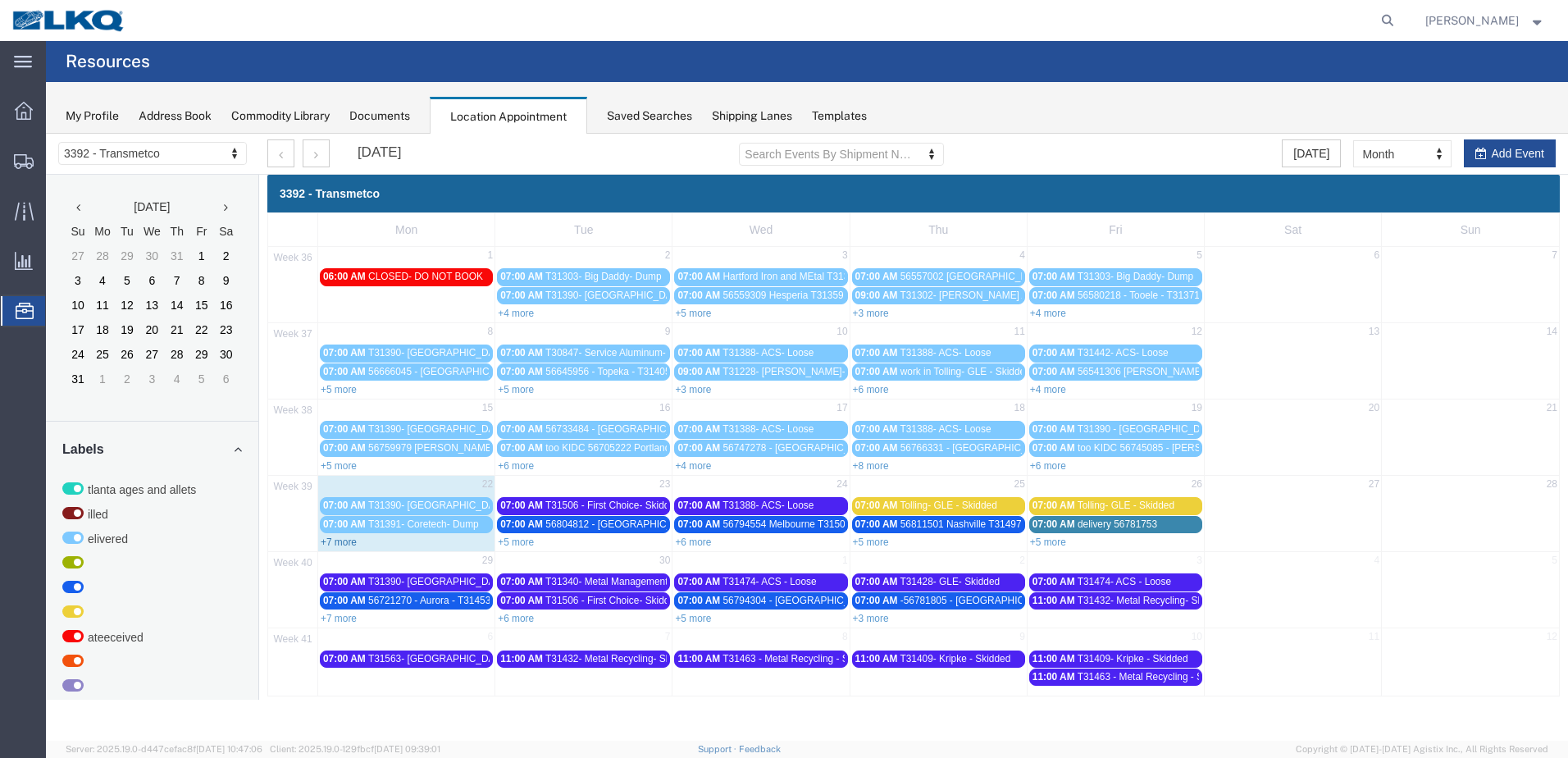
click at [346, 545] on link "+7 more" at bounding box center [338, 542] width 36 height 12
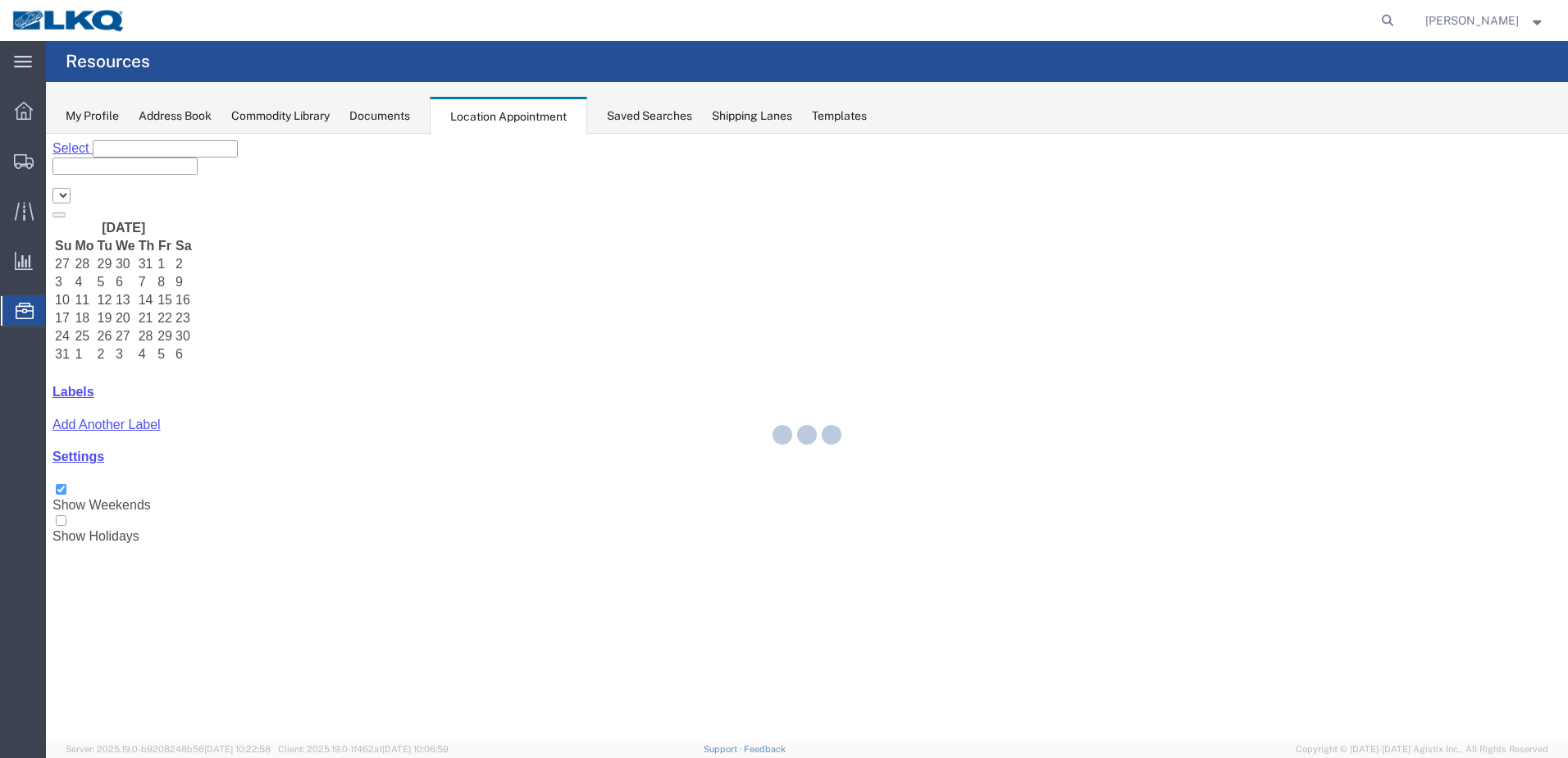
select select "28018"
